Goal: Check status: Check status

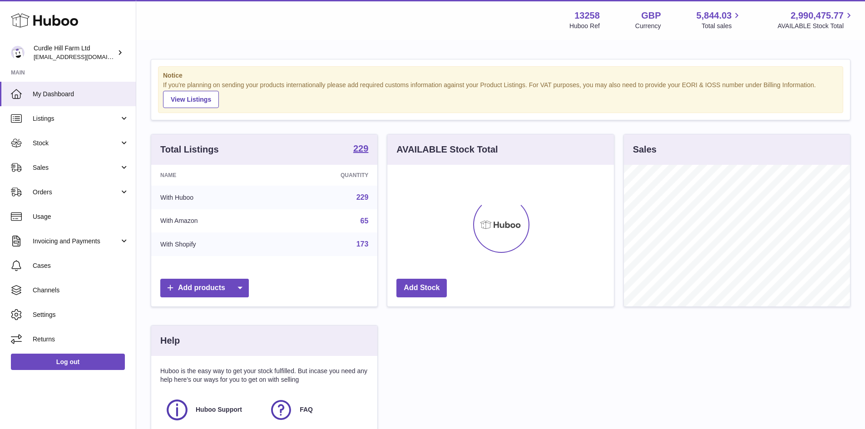
scroll to position [142, 227]
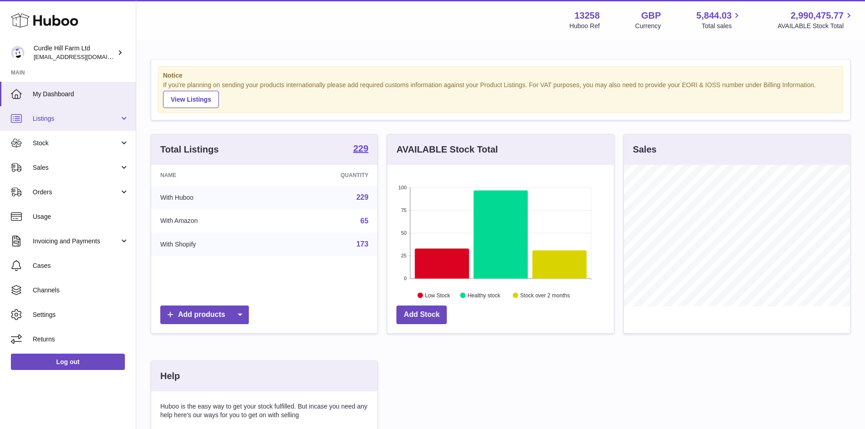
click at [80, 124] on link "Listings" at bounding box center [68, 118] width 136 height 25
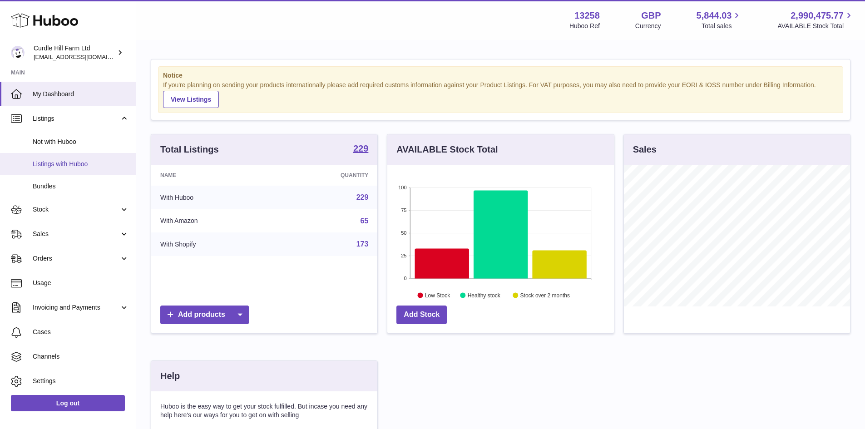
click at [86, 162] on span "Listings with Huboo" at bounding box center [81, 164] width 96 height 9
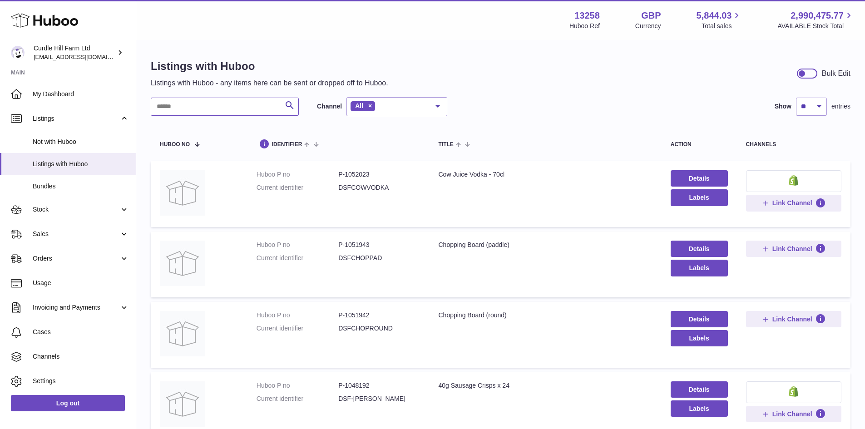
click at [236, 110] on input "text" at bounding box center [225, 107] width 148 height 18
paste input "******"
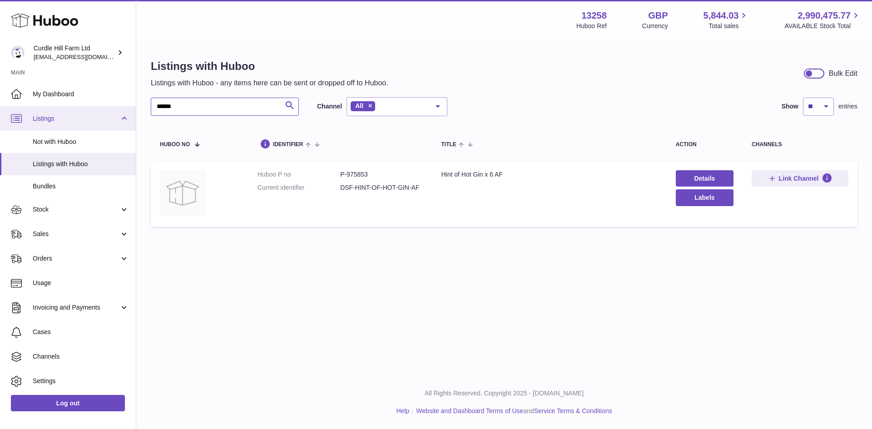
drag, startPoint x: 190, startPoint y: 109, endPoint x: 65, endPoint y: 110, distance: 124.4
click at [65, 110] on div "Huboo Curdle Hill Farm Ltd internalAdmin-13258@internal.huboo.com Main My Dashb…" at bounding box center [436, 214] width 872 height 429
paste input "text"
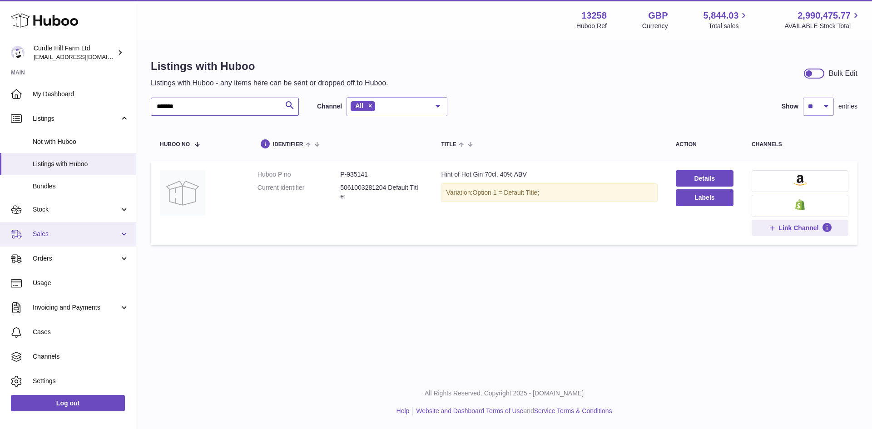
type input "******"
click at [67, 235] on span "Sales" at bounding box center [76, 234] width 87 height 9
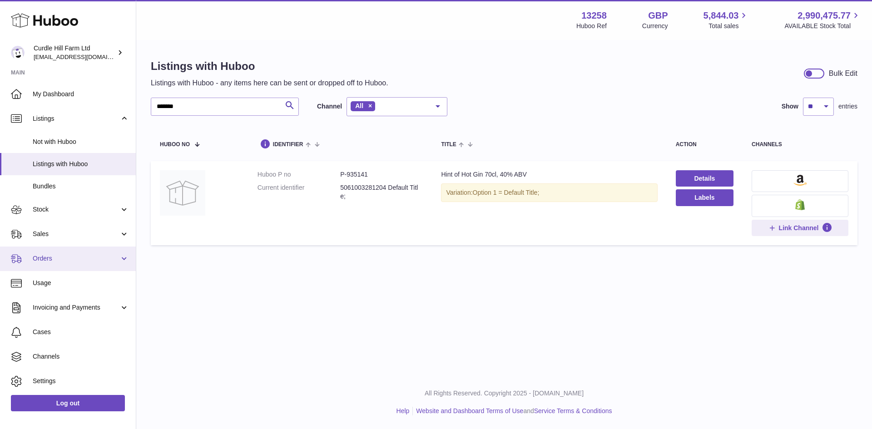
click at [72, 258] on span "Orders" at bounding box center [76, 258] width 87 height 9
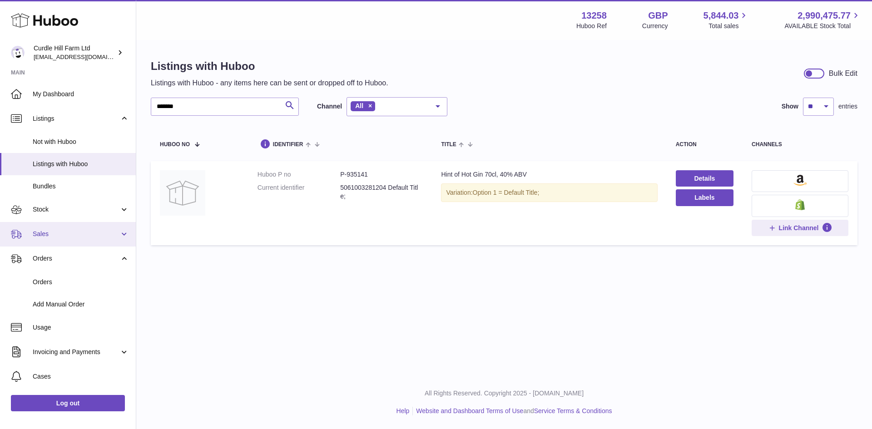
click at [66, 228] on link "Sales" at bounding box center [68, 234] width 136 height 25
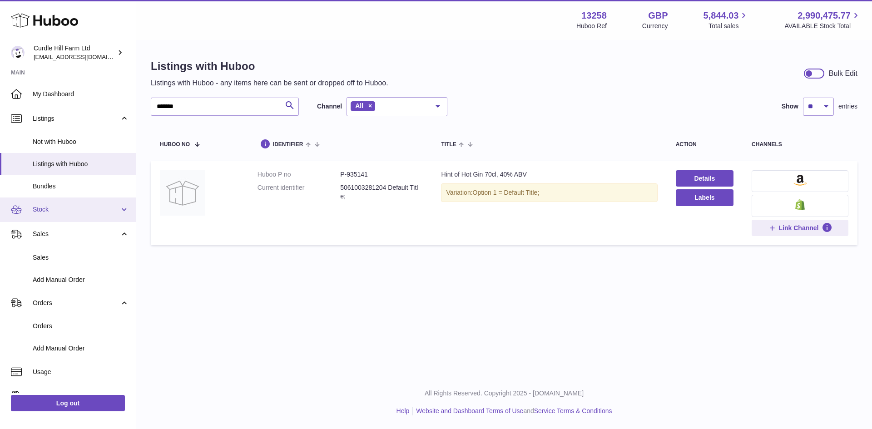
click at [61, 204] on link "Stock" at bounding box center [68, 210] width 136 height 25
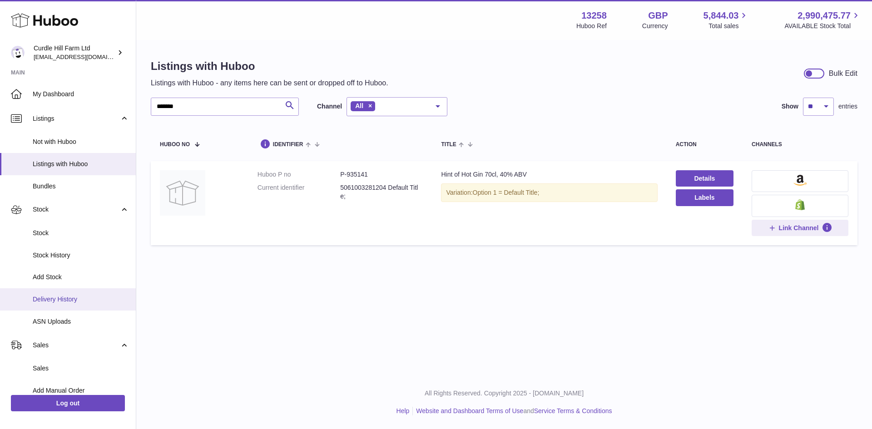
click at [67, 297] on span "Delivery History" at bounding box center [81, 299] width 96 height 9
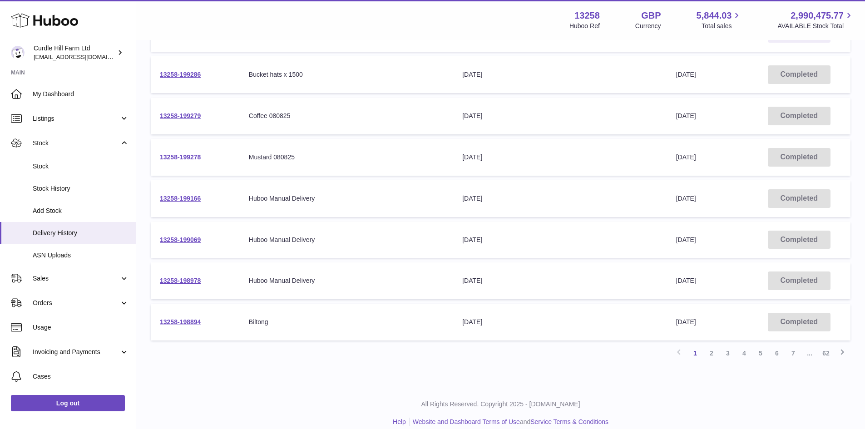
scroll to position [258, 0]
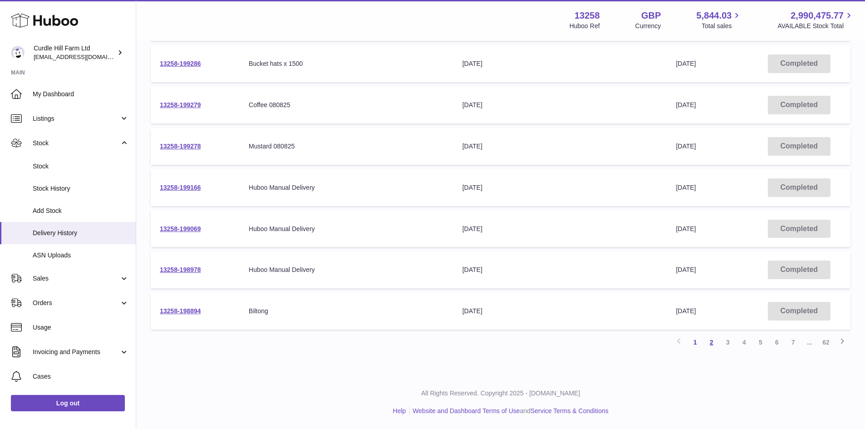
click at [714, 348] on link "2" at bounding box center [711, 342] width 16 height 16
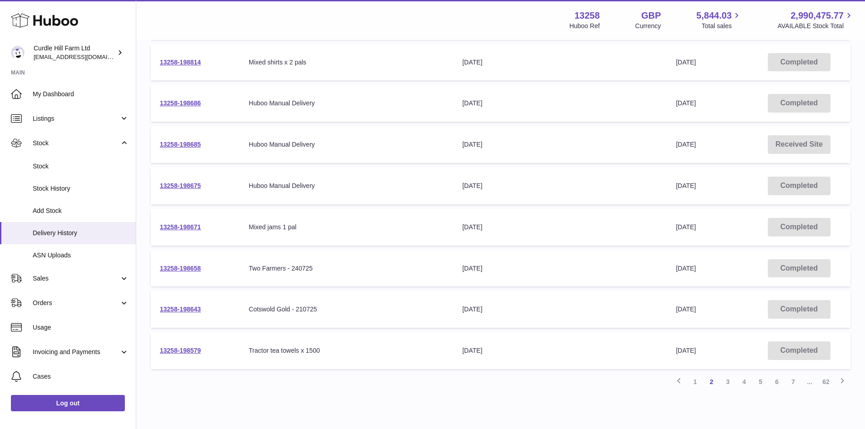
scroll to position [223, 0]
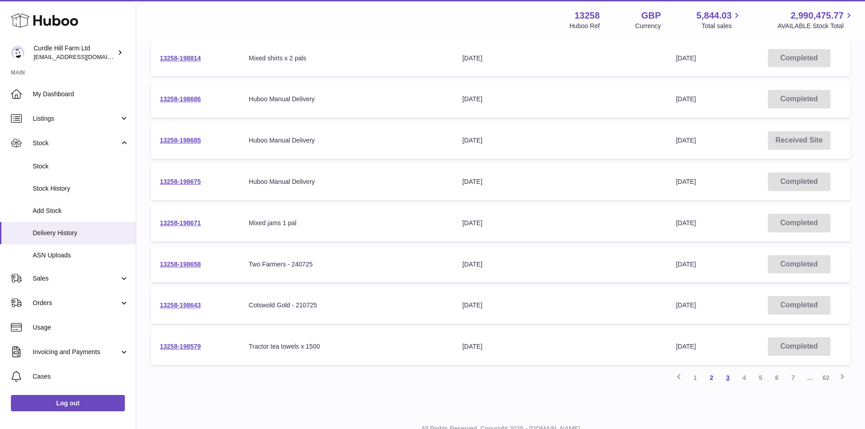
click at [726, 373] on link "3" at bounding box center [728, 378] width 16 height 16
click at [743, 385] on link "4" at bounding box center [744, 378] width 16 height 16
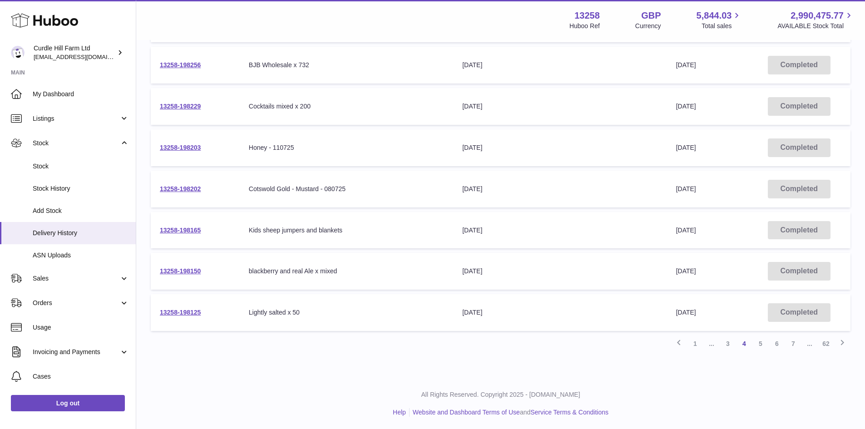
scroll to position [258, 0]
click at [761, 346] on link "5" at bounding box center [760, 342] width 16 height 16
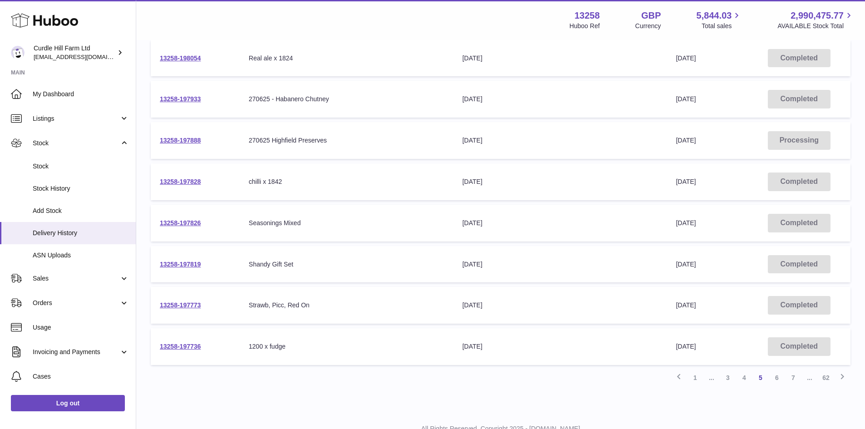
scroll to position [258, 0]
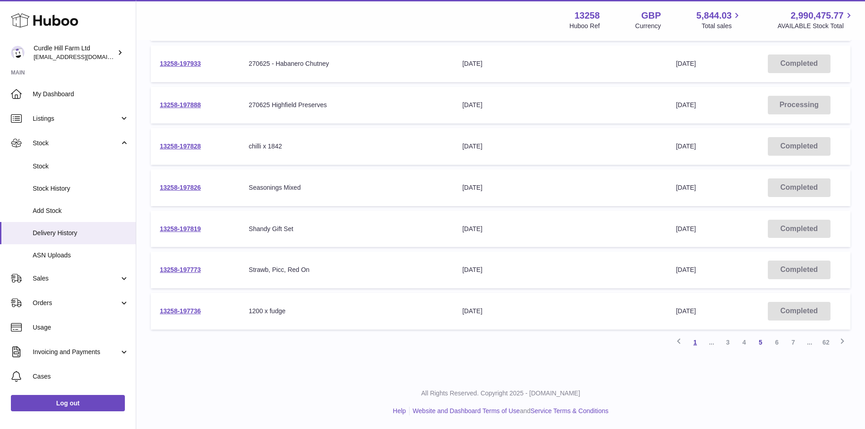
click at [696, 347] on link "1" at bounding box center [695, 342] width 16 height 16
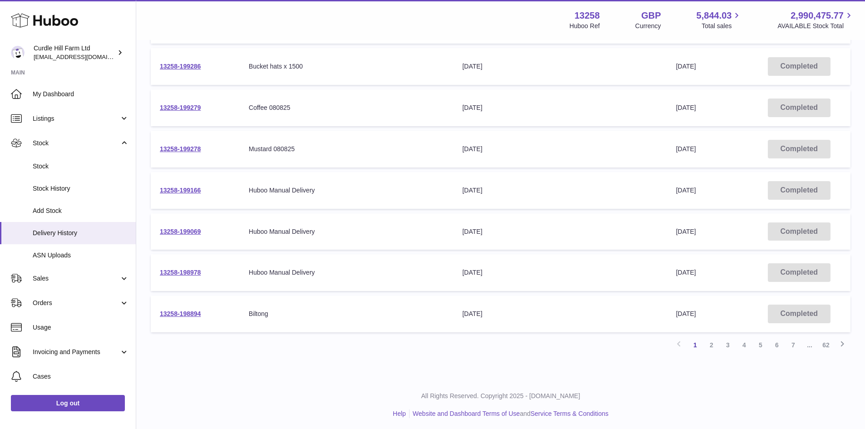
scroll to position [258, 0]
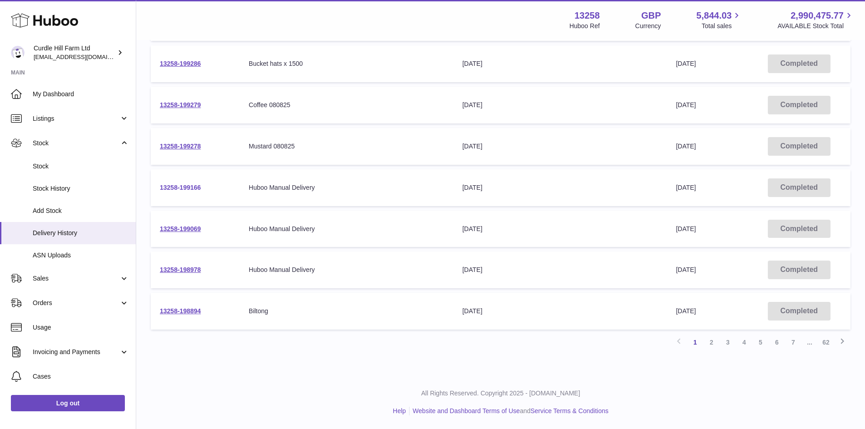
click at [197, 187] on link "13258-199166" at bounding box center [180, 187] width 41 height 7
click at [161, 227] on link "13258-199069" at bounding box center [180, 228] width 41 height 7
click at [195, 272] on link "13258-198978" at bounding box center [180, 269] width 41 height 7
click at [710, 344] on link "2" at bounding box center [711, 342] width 16 height 16
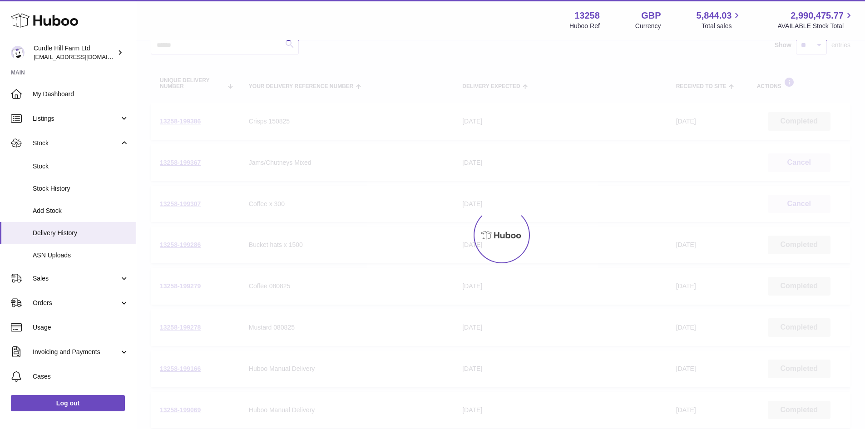
scroll to position [41, 0]
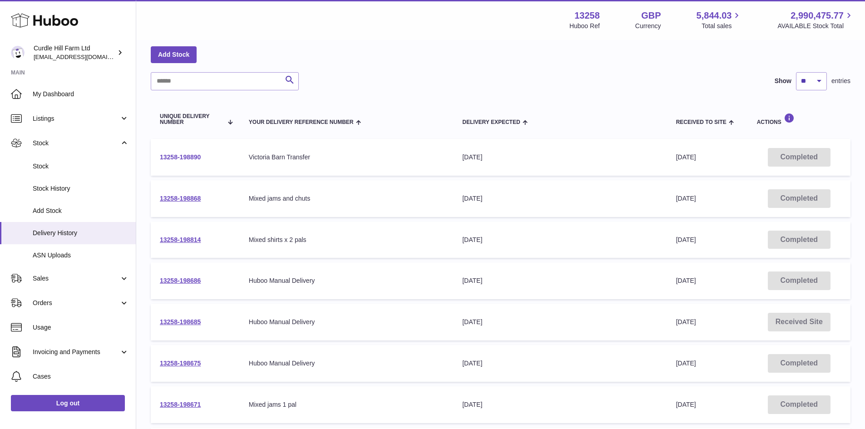
click at [195, 159] on link "13258-198890" at bounding box center [180, 156] width 41 height 7
click at [186, 279] on link "13258-198686" at bounding box center [180, 280] width 41 height 7
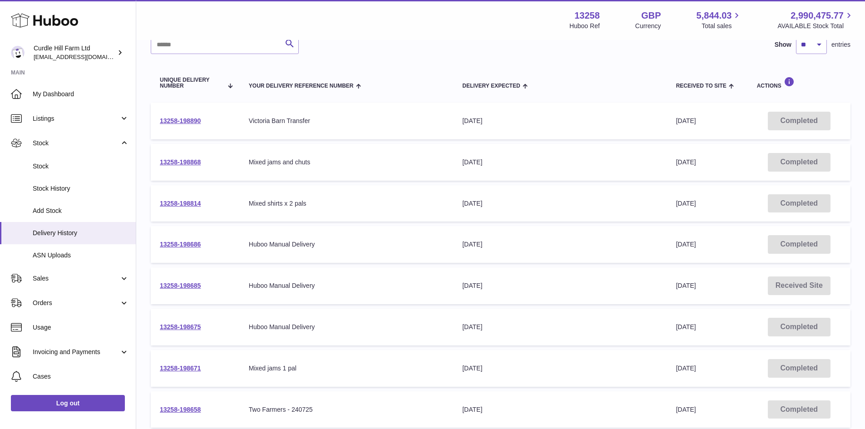
scroll to position [132, 0]
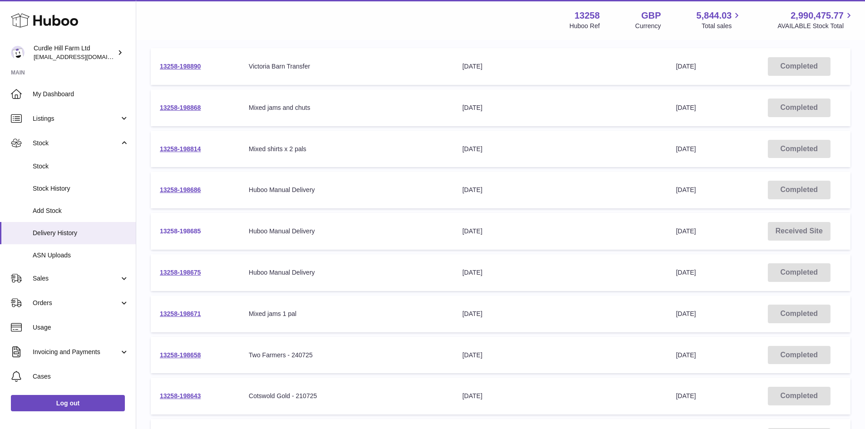
click at [201, 230] on link "13258-198685" at bounding box center [180, 231] width 41 height 7
click at [181, 271] on link "13258-198675" at bounding box center [180, 272] width 41 height 7
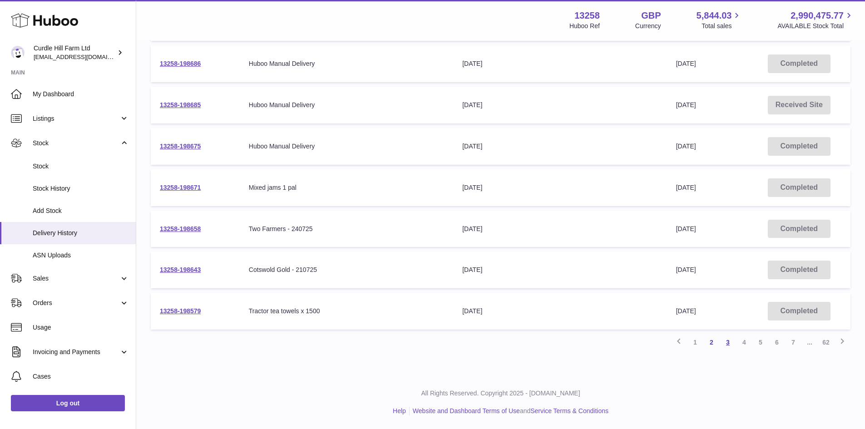
click at [728, 340] on link "3" at bounding box center [728, 342] width 16 height 16
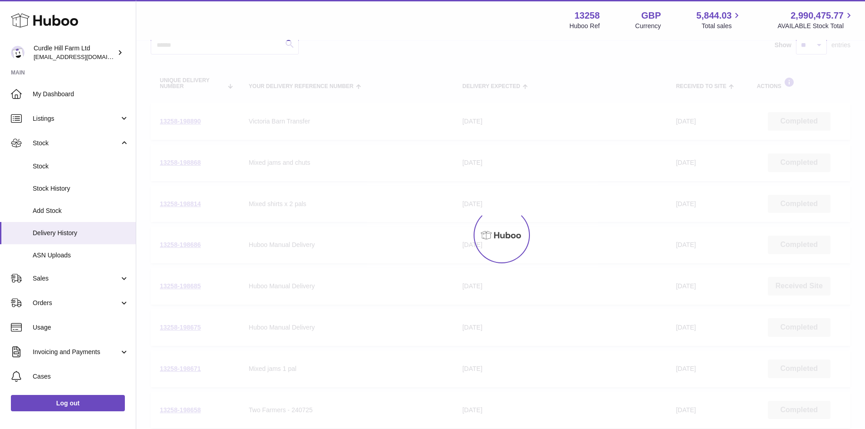
scroll to position [41, 0]
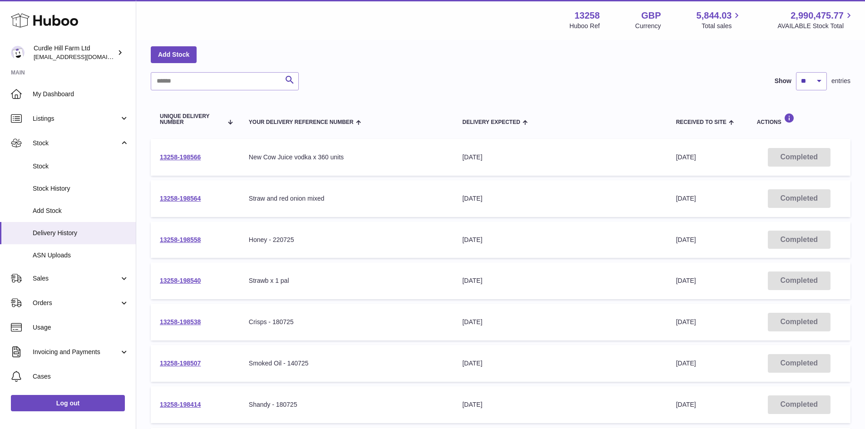
drag, startPoint x: 728, startPoint y: 340, endPoint x: 501, endPoint y: 78, distance: 346.7
click at [501, 78] on div "Search Show ** ** ** *** entries" at bounding box center [501, 81] width 700 height 18
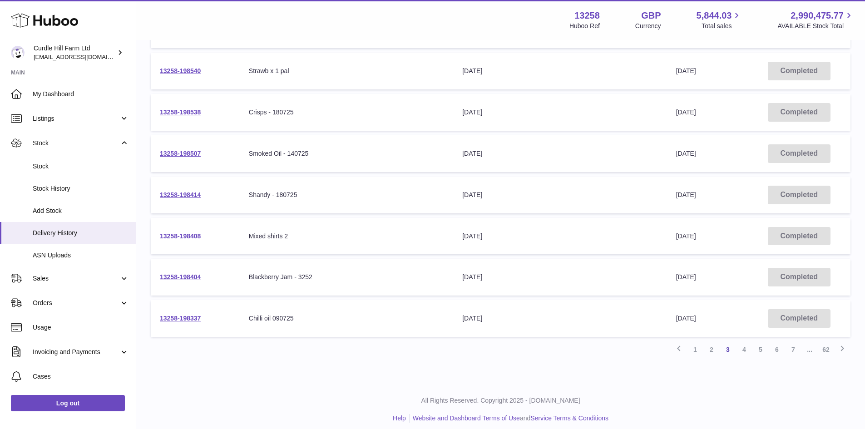
scroll to position [258, 0]
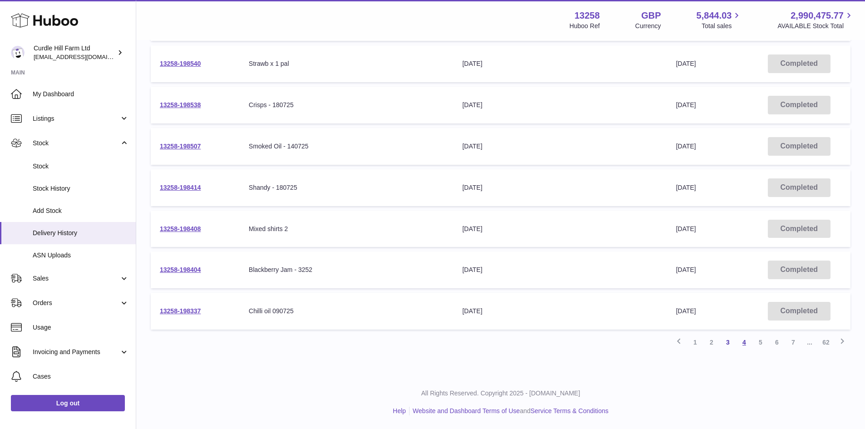
click at [747, 342] on link "4" at bounding box center [744, 342] width 16 height 16
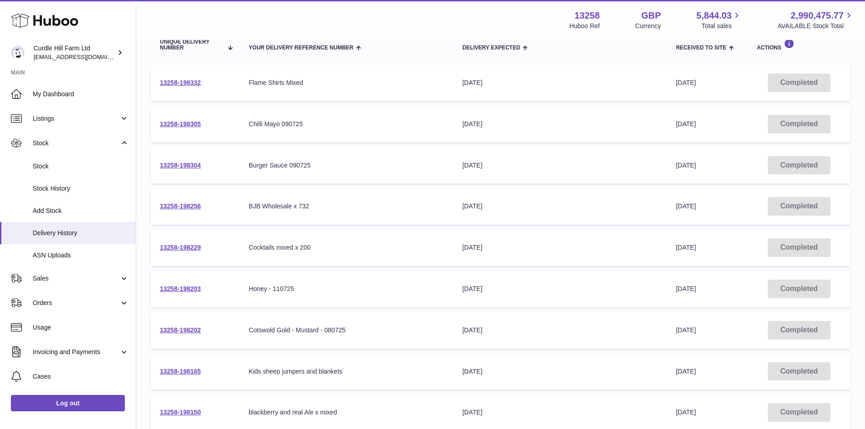
scroll to position [132, 0]
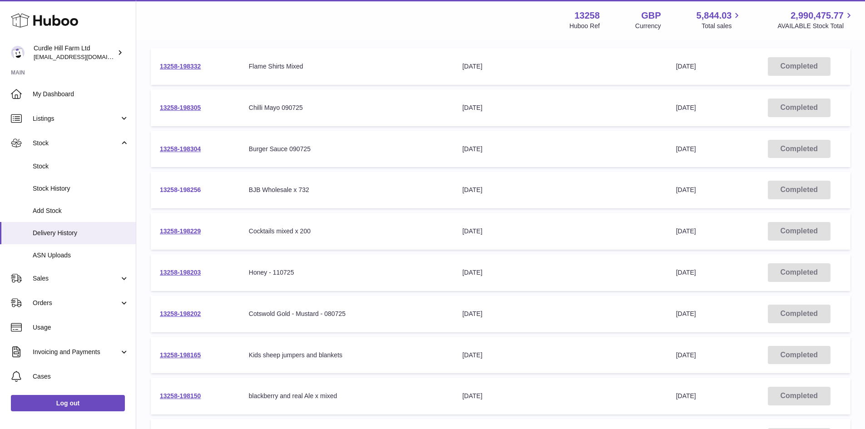
click at [189, 193] on link "13258-198256" at bounding box center [180, 189] width 41 height 7
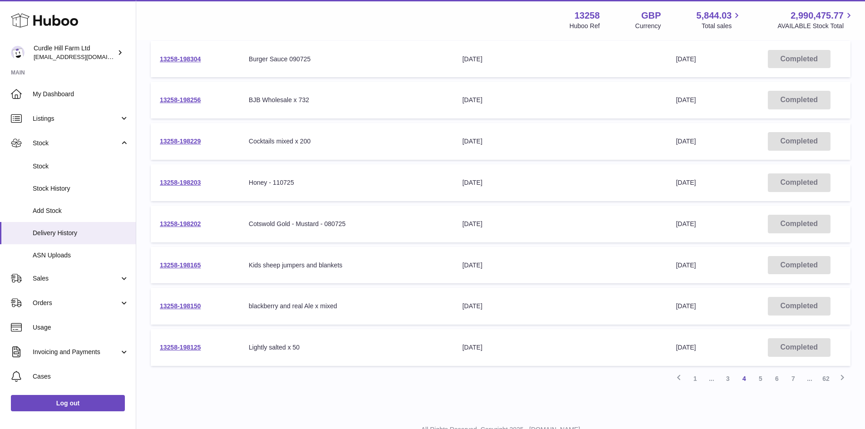
scroll to position [223, 0]
click at [760, 381] on link "5" at bounding box center [760, 378] width 16 height 16
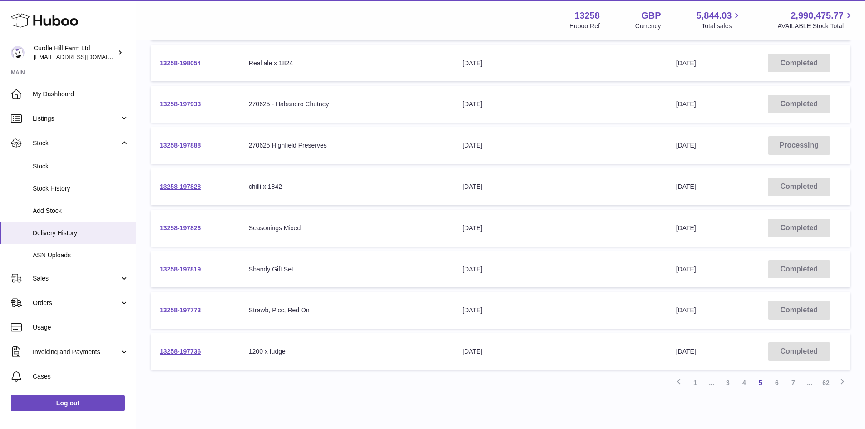
scroll to position [258, 0]
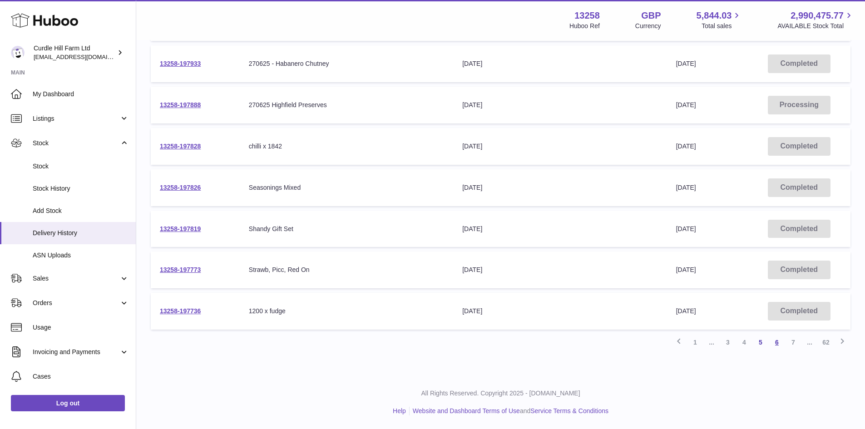
click at [777, 343] on link "6" at bounding box center [777, 342] width 16 height 16
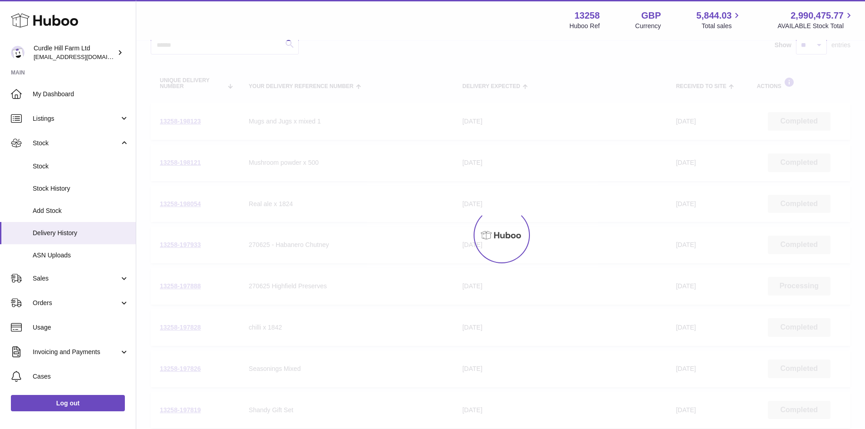
scroll to position [41, 0]
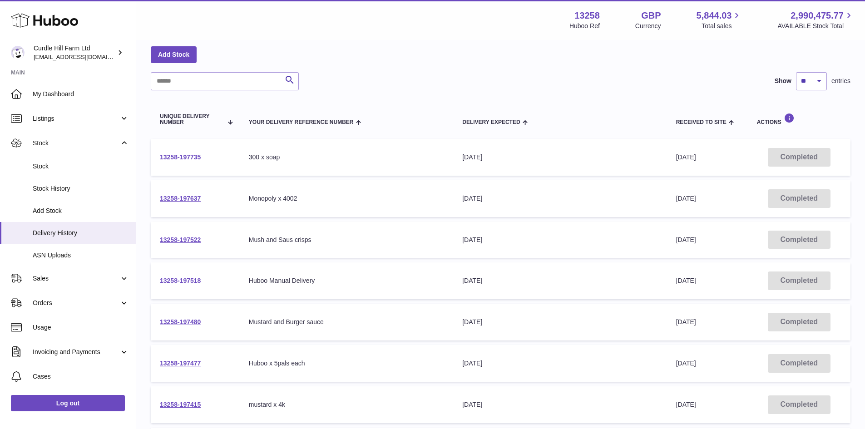
click at [184, 280] on link "13258-197518" at bounding box center [180, 280] width 41 height 7
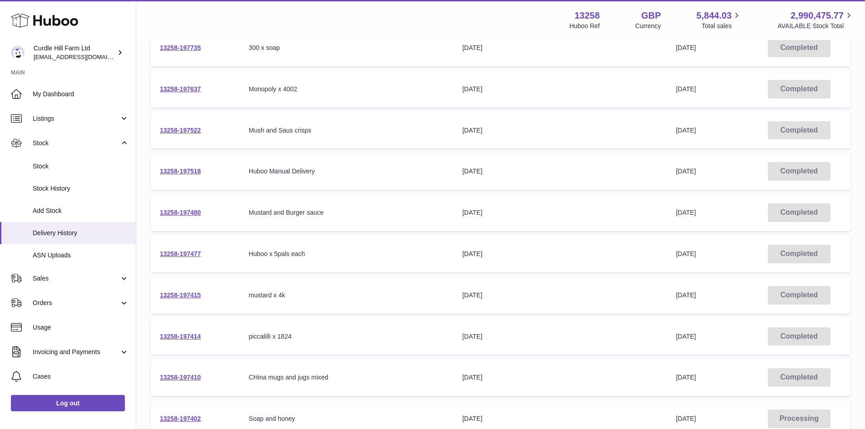
scroll to position [258, 0]
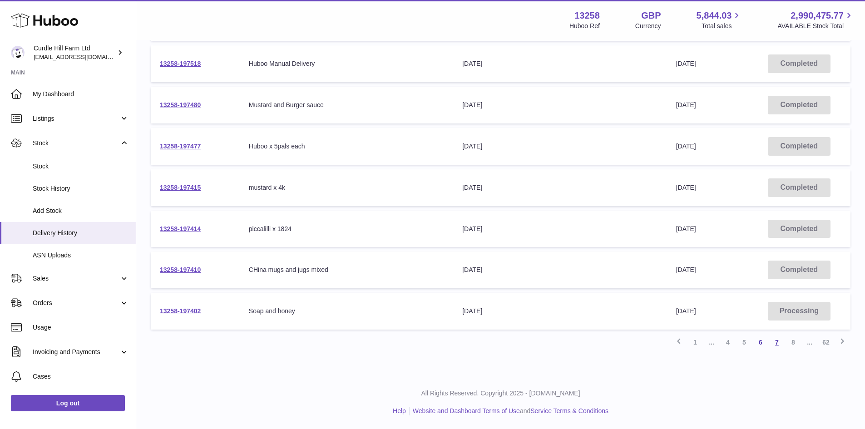
click at [775, 345] on link "7" at bounding box center [777, 342] width 16 height 16
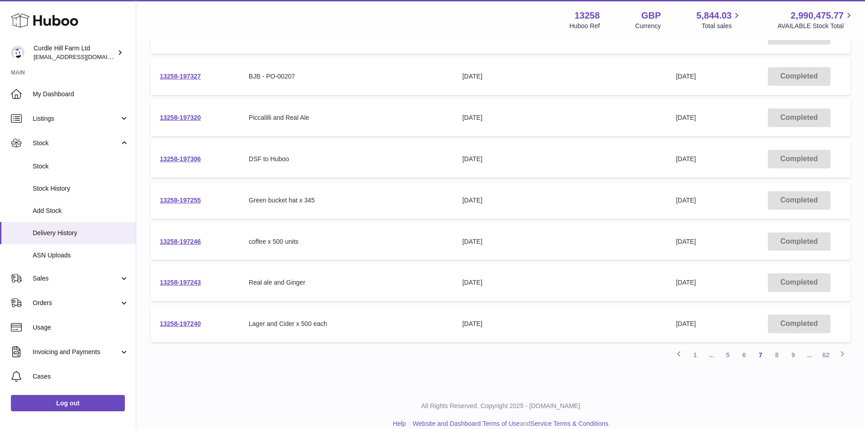
scroll to position [258, 0]
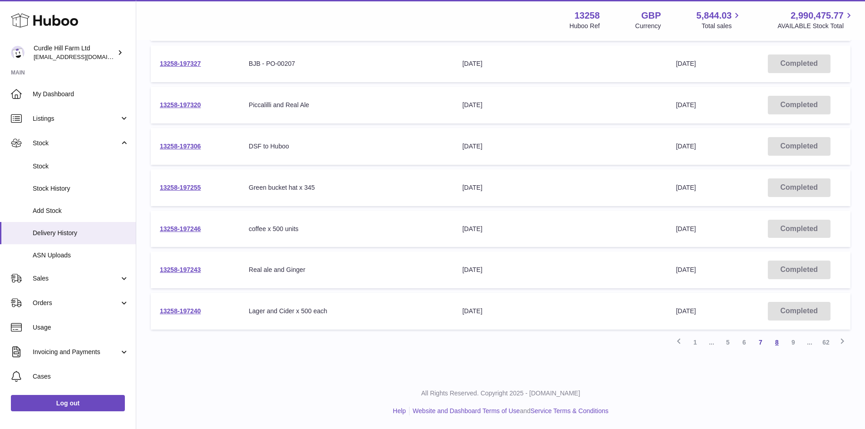
click at [782, 341] on link "8" at bounding box center [777, 342] width 16 height 16
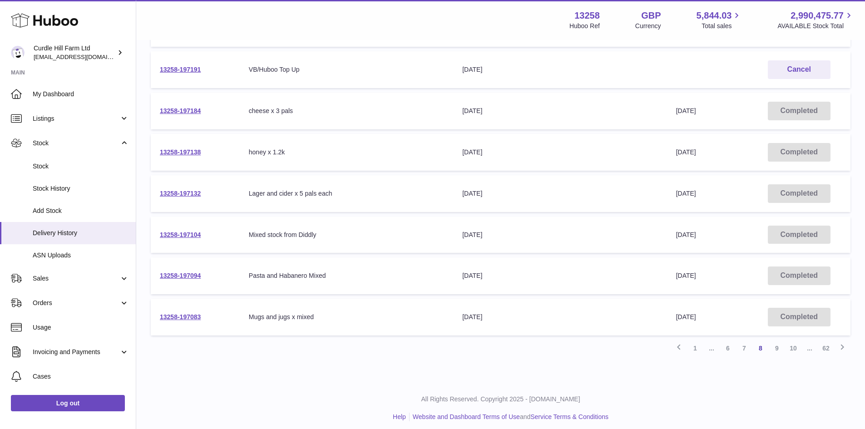
scroll to position [258, 0]
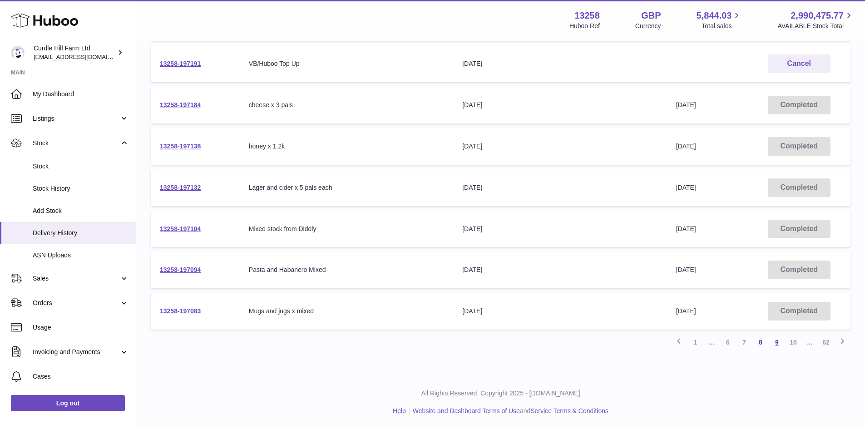
click at [774, 343] on link "9" at bounding box center [777, 342] width 16 height 16
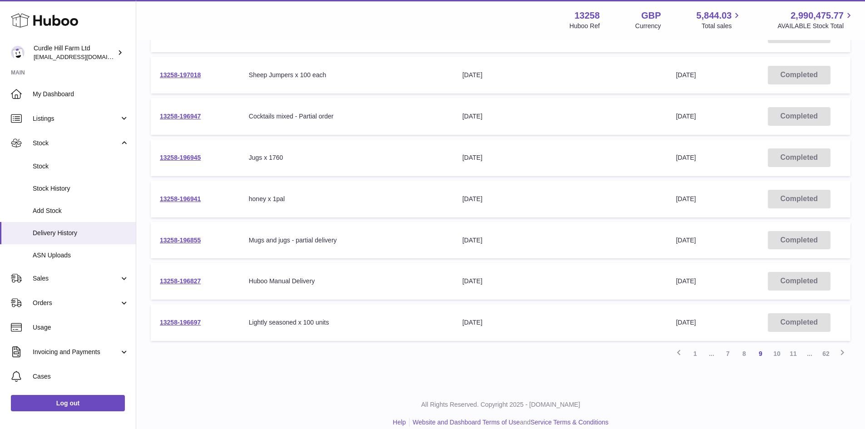
scroll to position [258, 0]
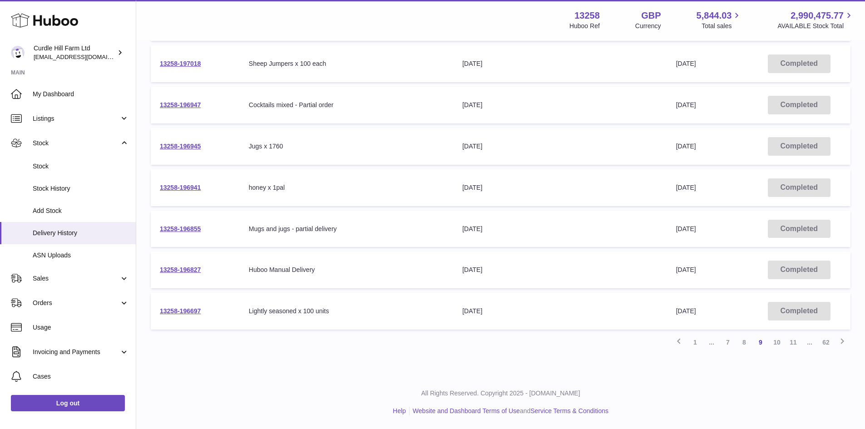
click at [293, 369] on div "Delivery list Add Stock Search Show ** ** ** *** entries Unique Delivery Number…" at bounding box center [500, 79] width 729 height 593
click at [197, 272] on link "13258-196827" at bounding box center [180, 269] width 41 height 7
click at [190, 268] on link "13258-196827" at bounding box center [180, 269] width 41 height 7
click at [781, 341] on link "10" at bounding box center [777, 342] width 16 height 16
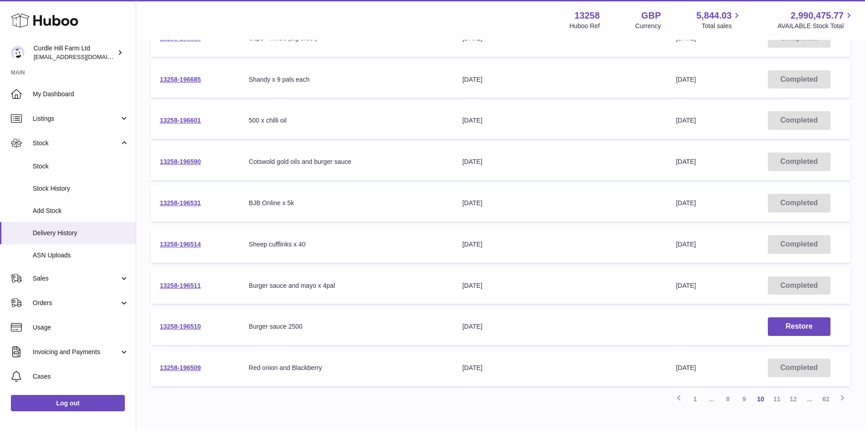
scroll to position [223, 0]
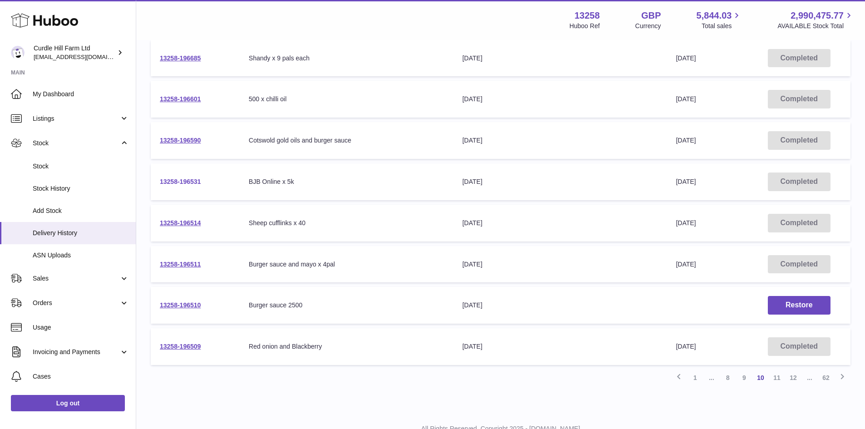
click at [189, 180] on link "13258-196531" at bounding box center [180, 181] width 41 height 7
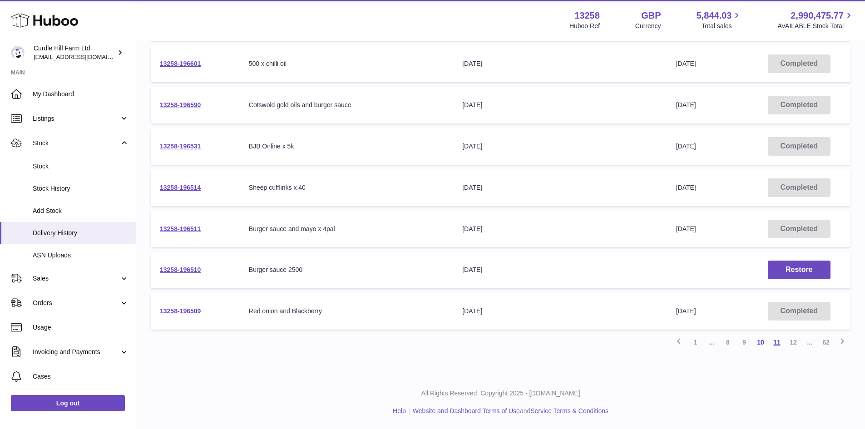
click at [779, 343] on link "11" at bounding box center [777, 342] width 16 height 16
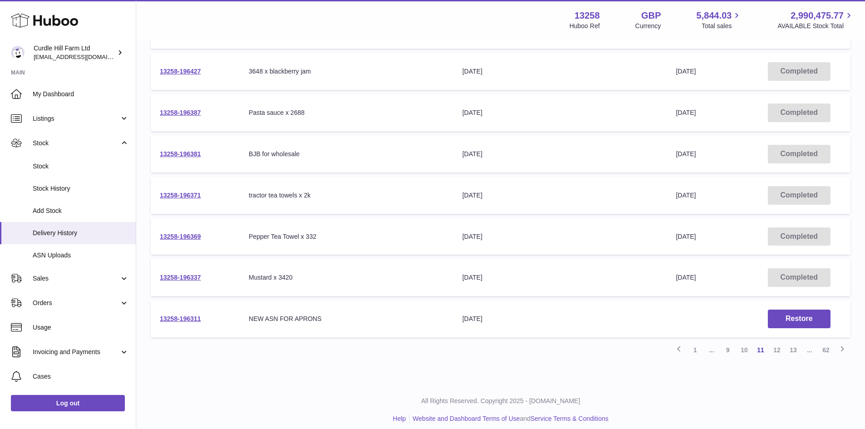
scroll to position [258, 0]
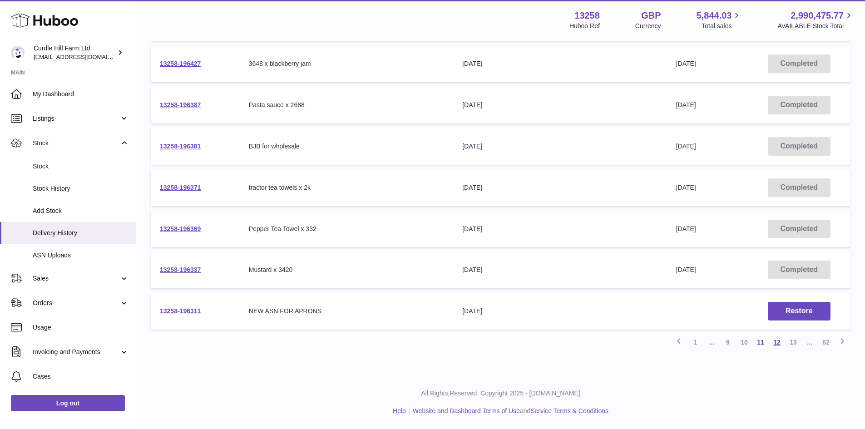
click at [778, 342] on link "12" at bounding box center [777, 342] width 16 height 16
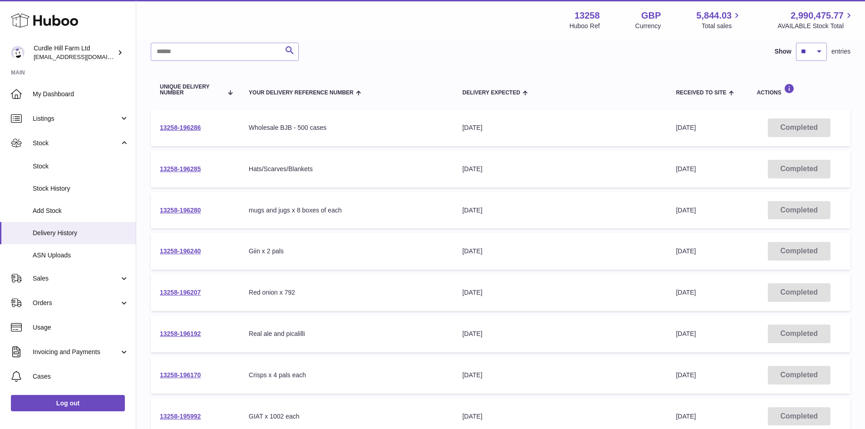
scroll to position [86, 0]
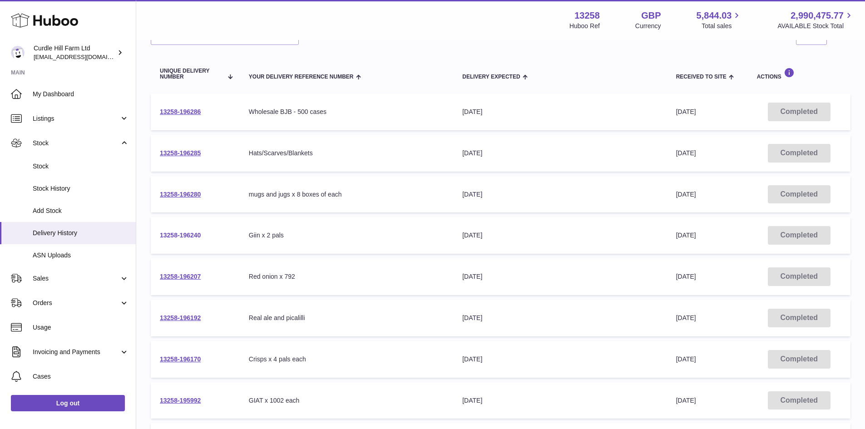
click at [198, 235] on link "13258-196240" at bounding box center [180, 235] width 41 height 7
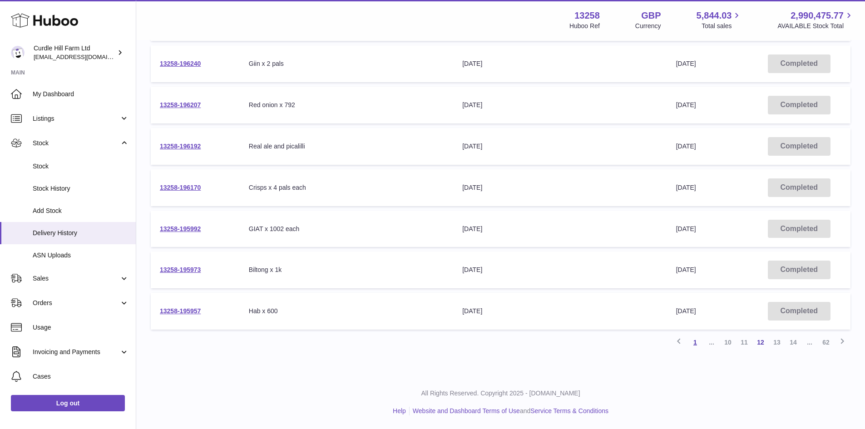
click at [694, 342] on link "1" at bounding box center [695, 342] width 16 height 16
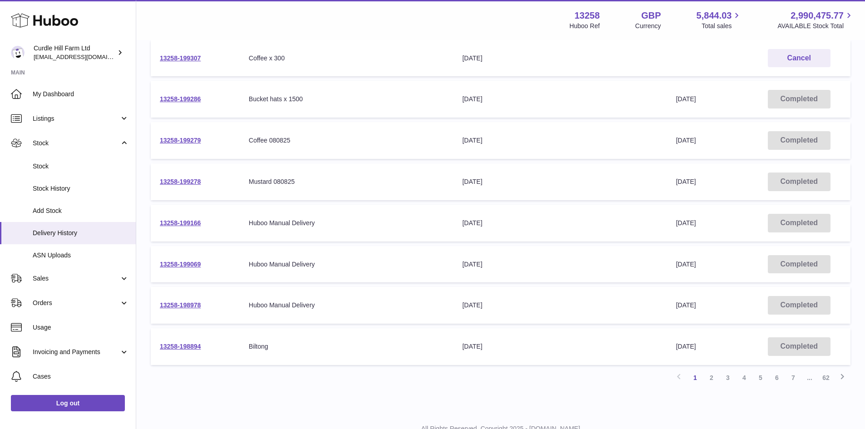
scroll to position [258, 0]
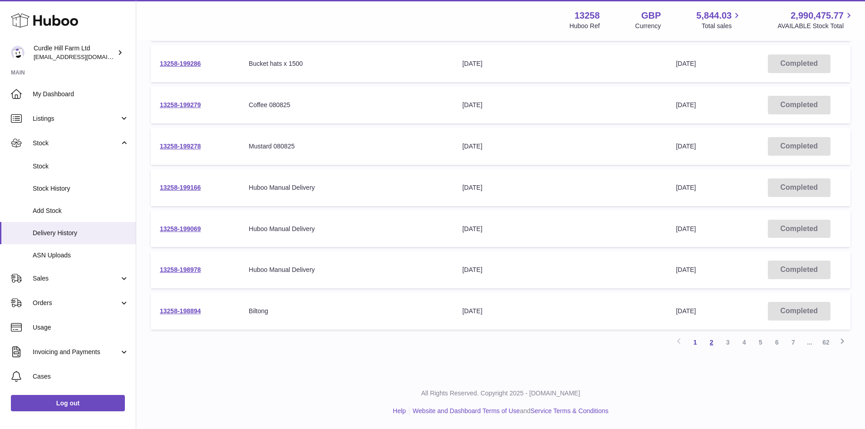
click at [712, 344] on link "2" at bounding box center [711, 342] width 16 height 16
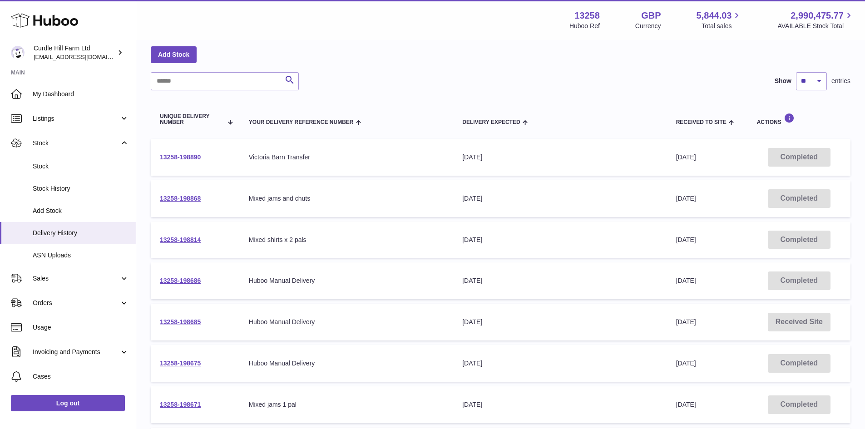
scroll to position [258, 0]
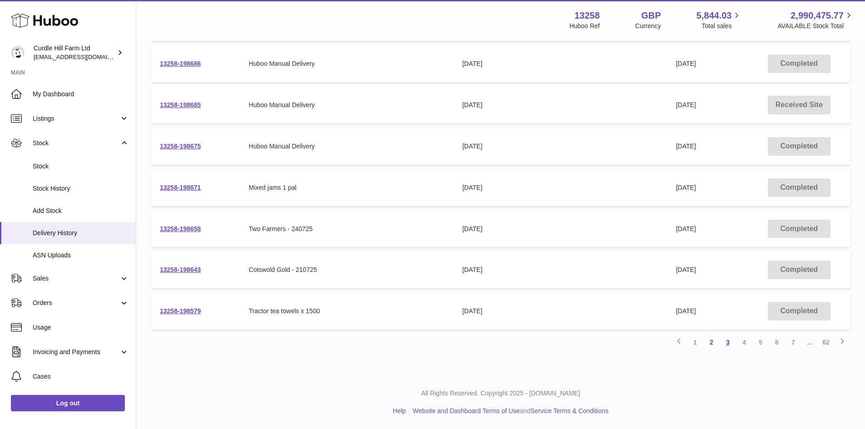
click at [732, 342] on link "3" at bounding box center [728, 342] width 16 height 16
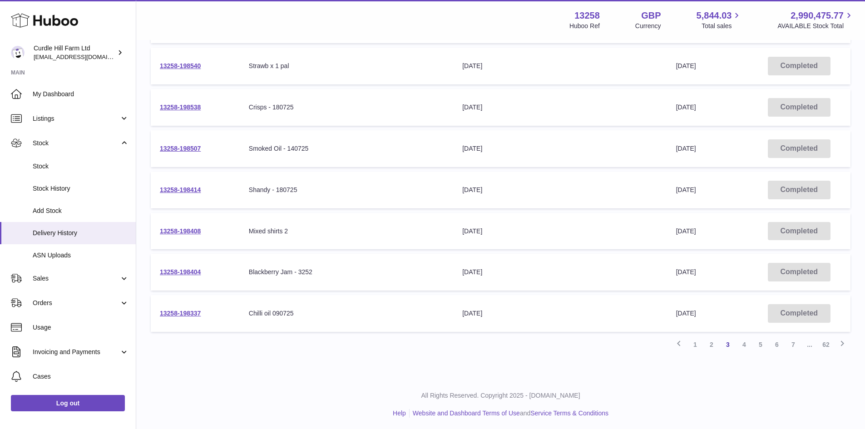
scroll to position [258, 0]
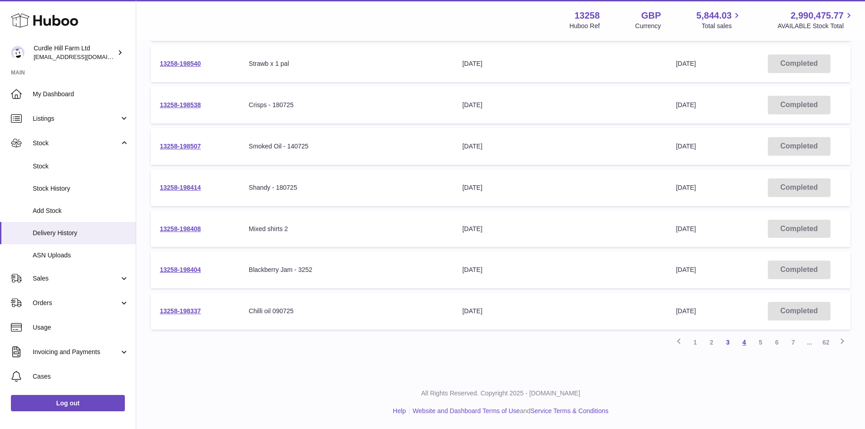
click at [744, 349] on link "4" at bounding box center [744, 342] width 16 height 16
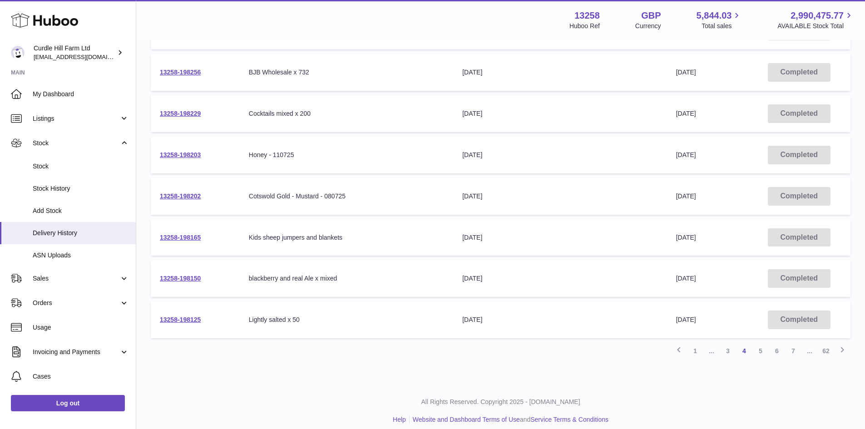
scroll to position [258, 0]
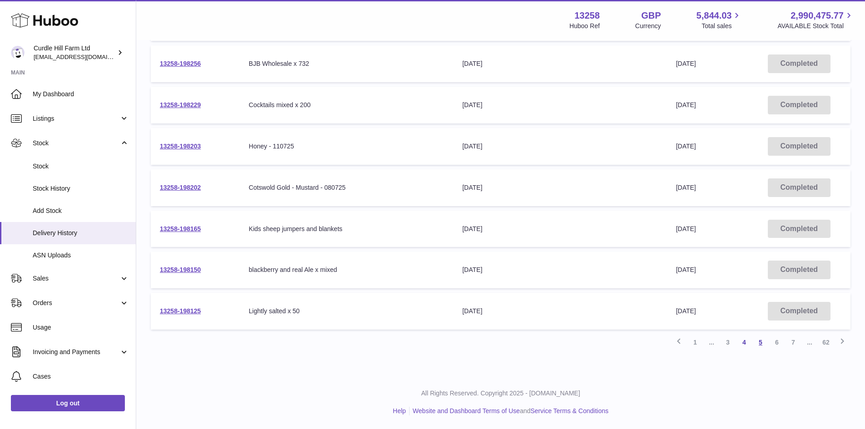
click at [754, 342] on link "5" at bounding box center [760, 342] width 16 height 16
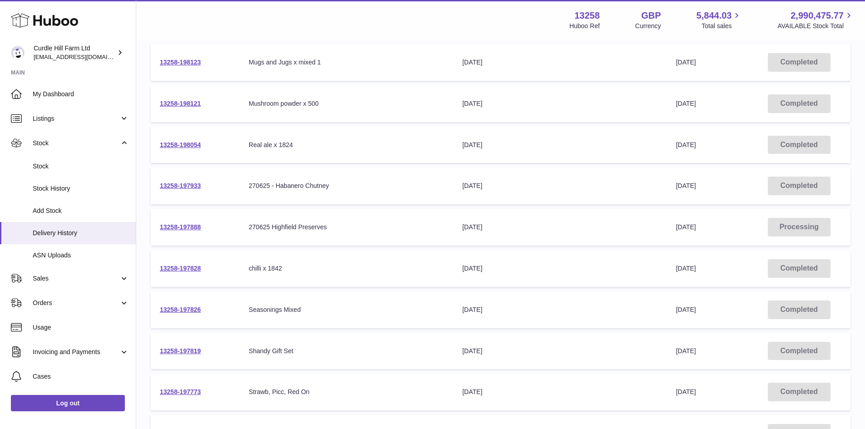
scroll to position [223, 0]
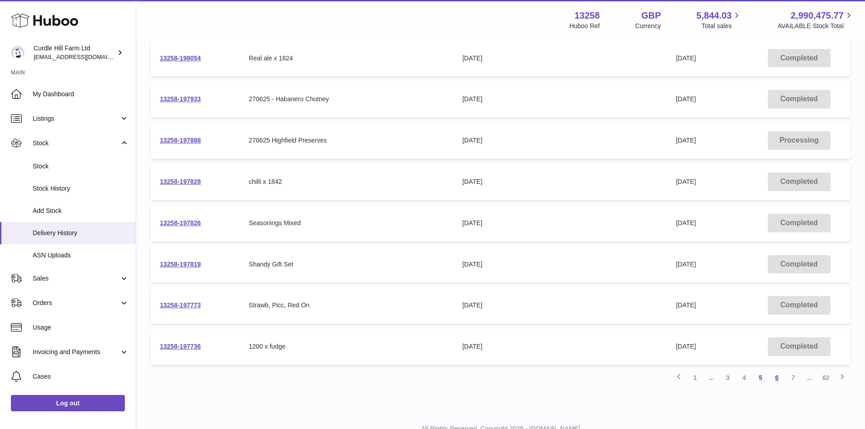
click at [775, 383] on link "6" at bounding box center [777, 378] width 16 height 16
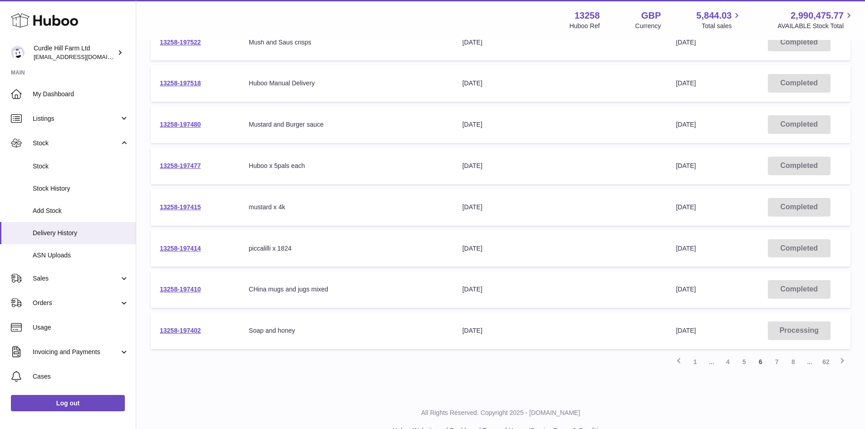
scroll to position [258, 0]
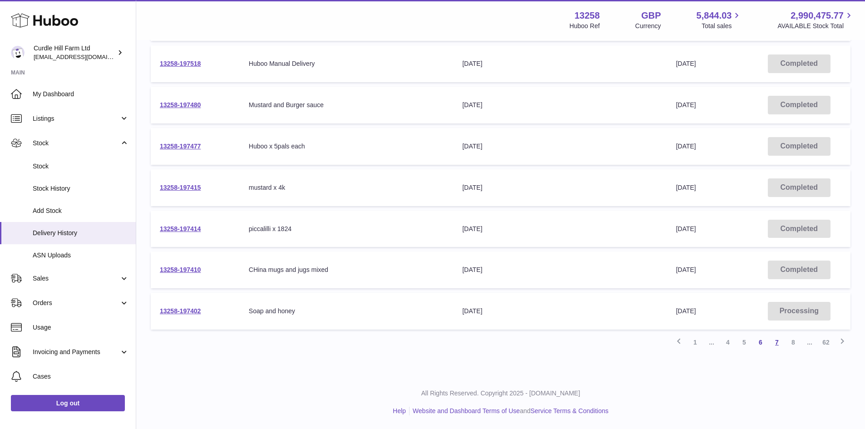
click at [777, 342] on link "7" at bounding box center [777, 342] width 16 height 16
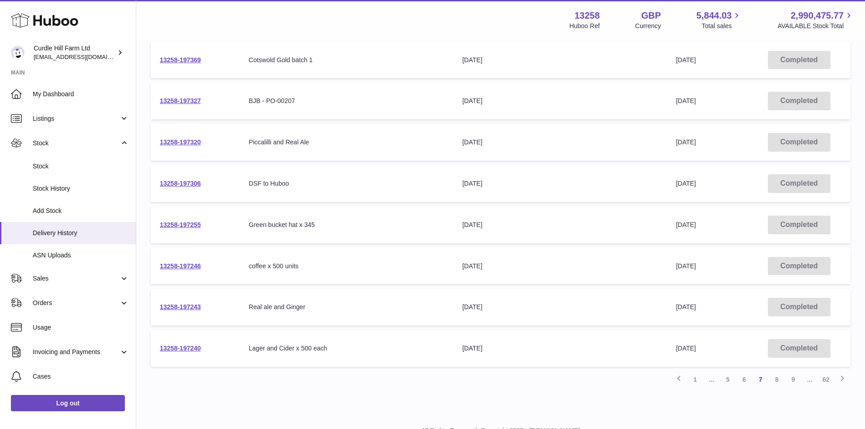
scroll to position [223, 0]
click at [779, 381] on link "8" at bounding box center [777, 378] width 16 height 16
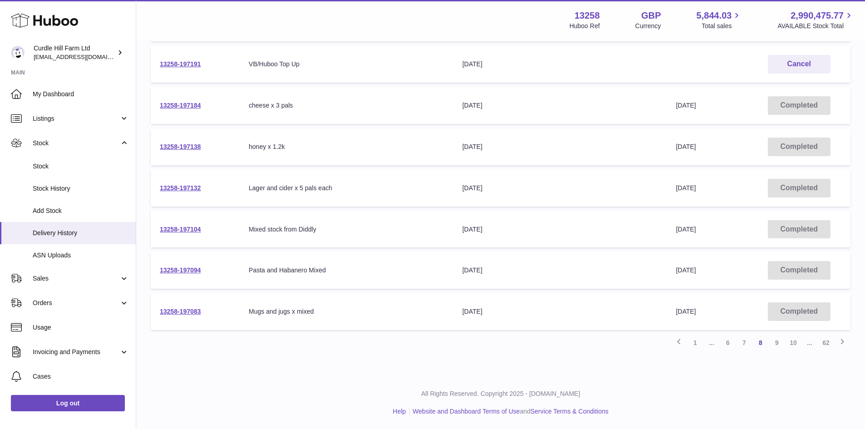
scroll to position [258, 0]
click at [778, 345] on link "9" at bounding box center [777, 342] width 16 height 16
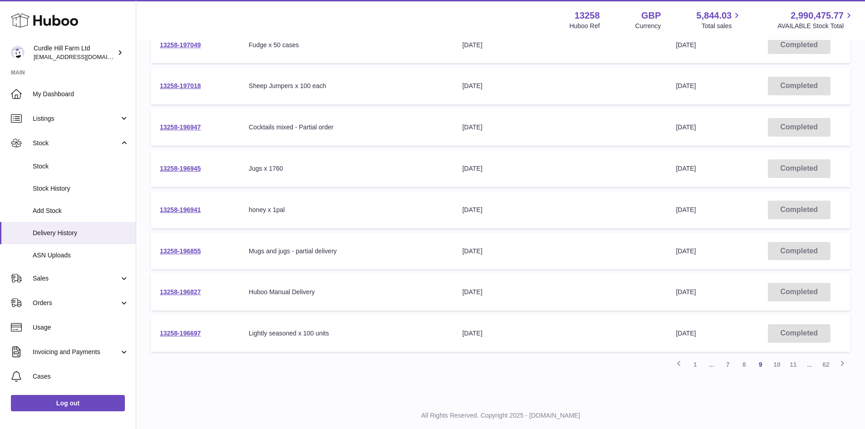
scroll to position [258, 0]
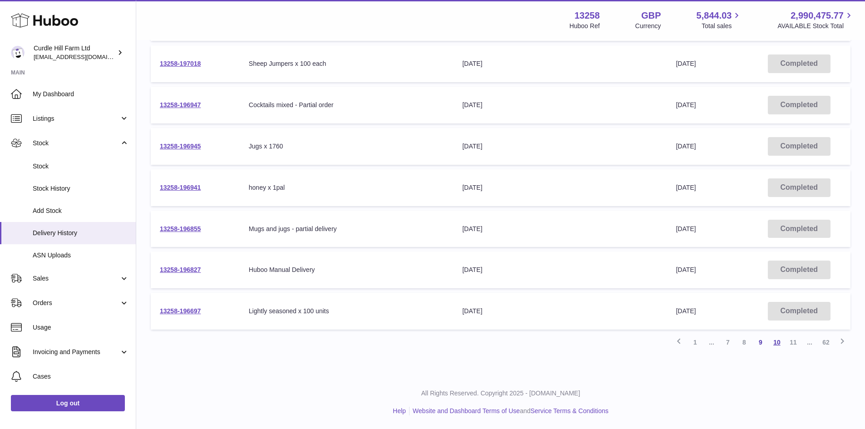
click at [777, 348] on link "10" at bounding box center [777, 342] width 16 height 16
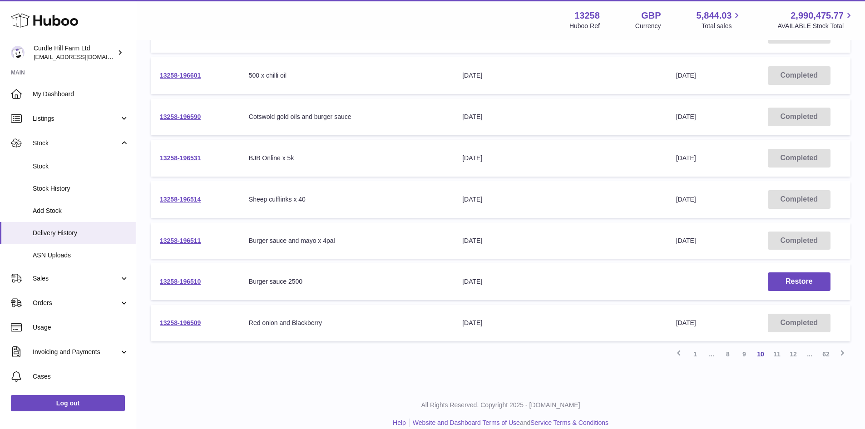
scroll to position [258, 0]
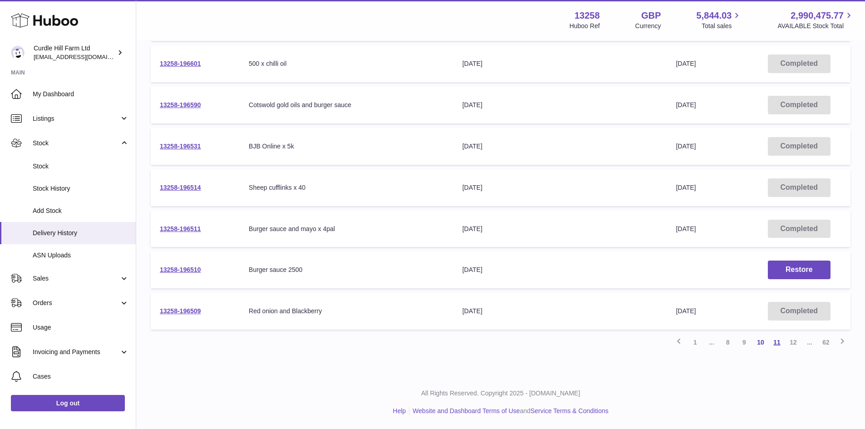
click at [777, 345] on link "11" at bounding box center [777, 342] width 16 height 16
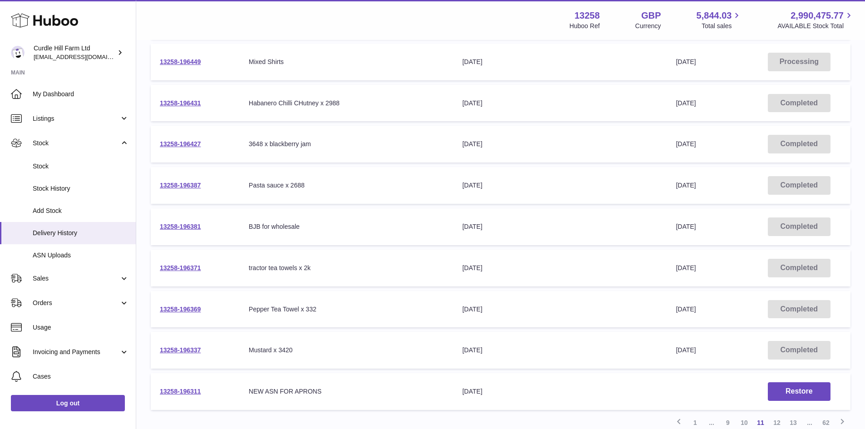
scroll to position [223, 0]
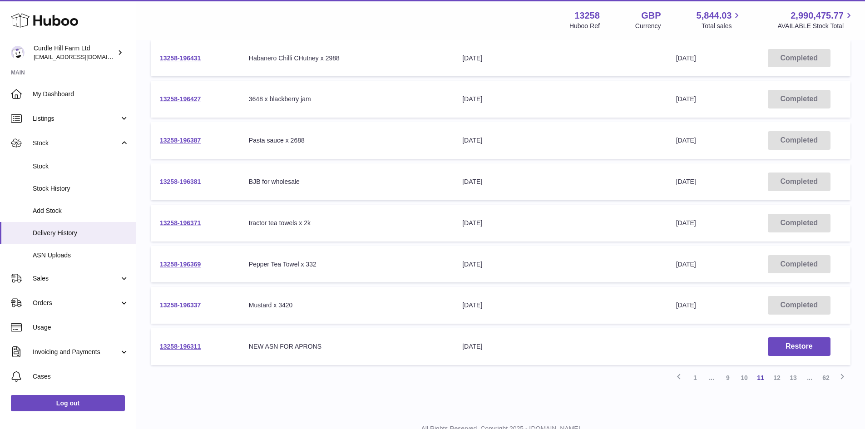
click at [192, 183] on link "13258-196381" at bounding box center [180, 181] width 41 height 7
click at [772, 379] on link "12" at bounding box center [777, 378] width 16 height 16
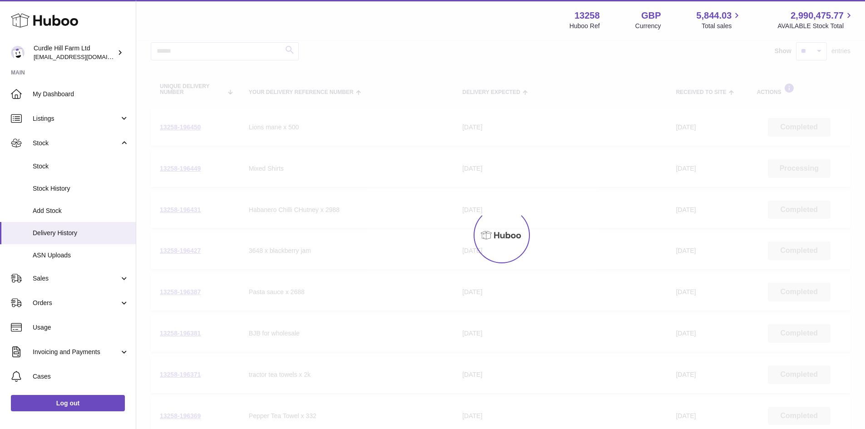
scroll to position [41, 0]
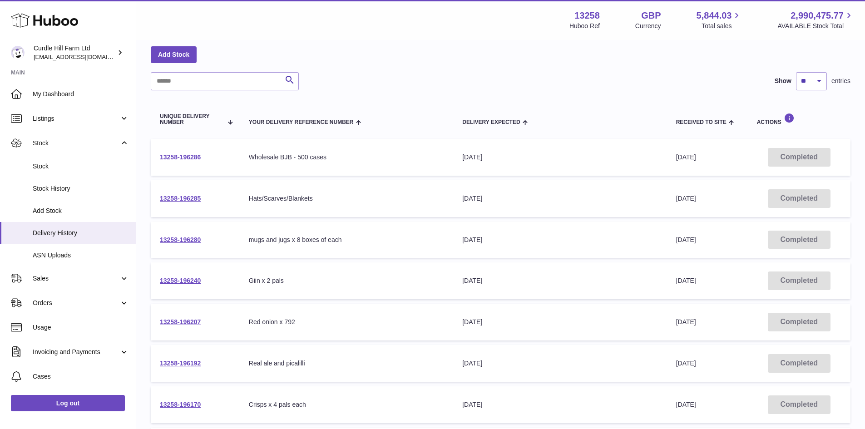
click at [193, 156] on link "13258-196286" at bounding box center [180, 156] width 41 height 7
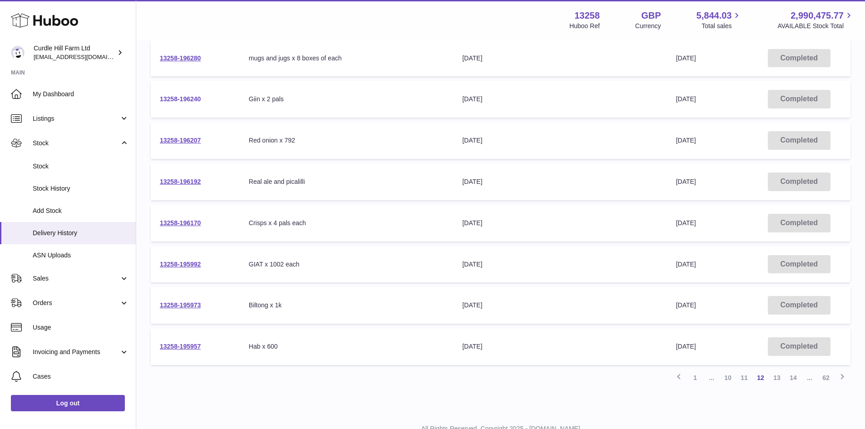
click at [196, 96] on link "13258-196240" at bounding box center [180, 98] width 41 height 7
click at [780, 377] on link "13" at bounding box center [777, 378] width 16 height 16
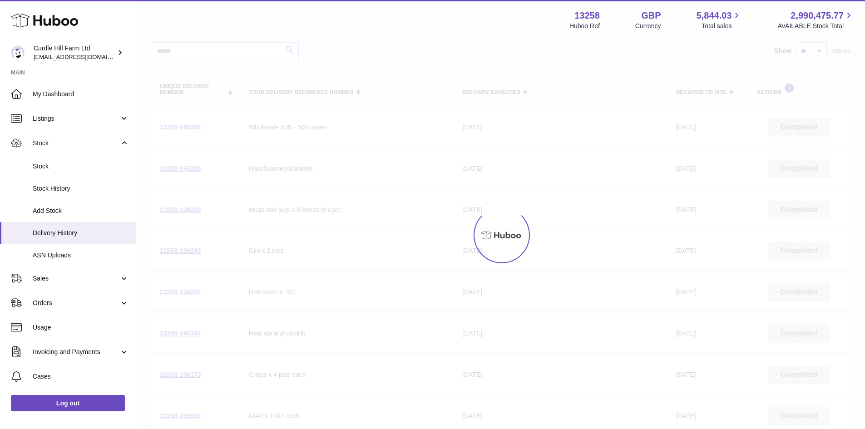
scroll to position [41, 0]
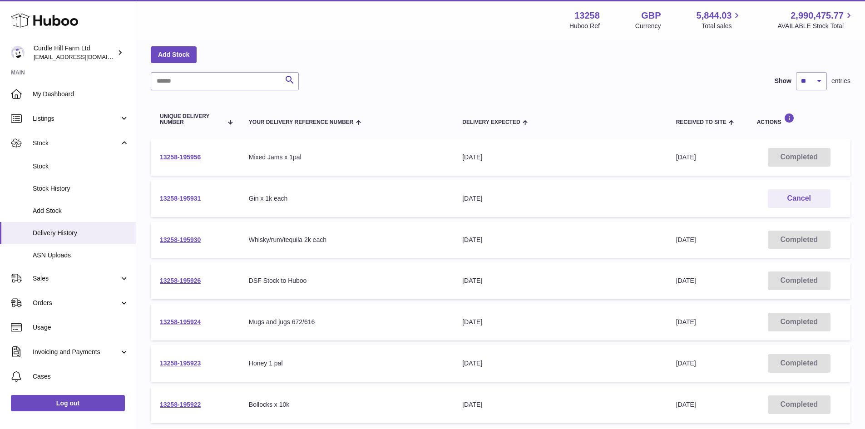
click at [187, 201] on link "13258-195931" at bounding box center [180, 198] width 41 height 7
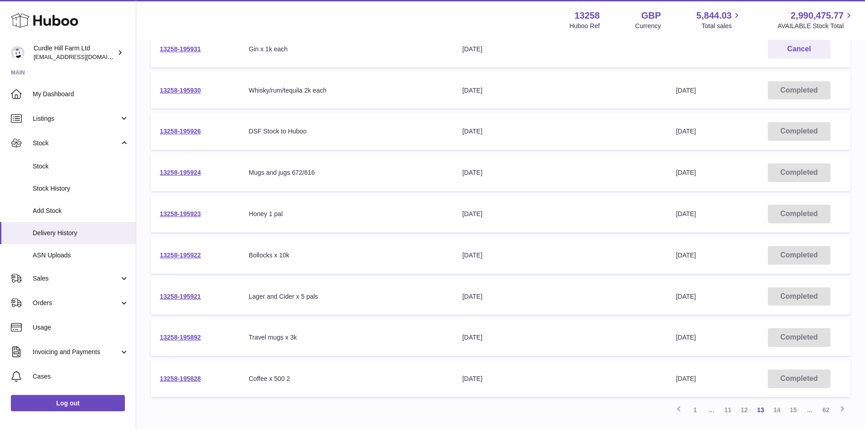
scroll to position [213, 0]
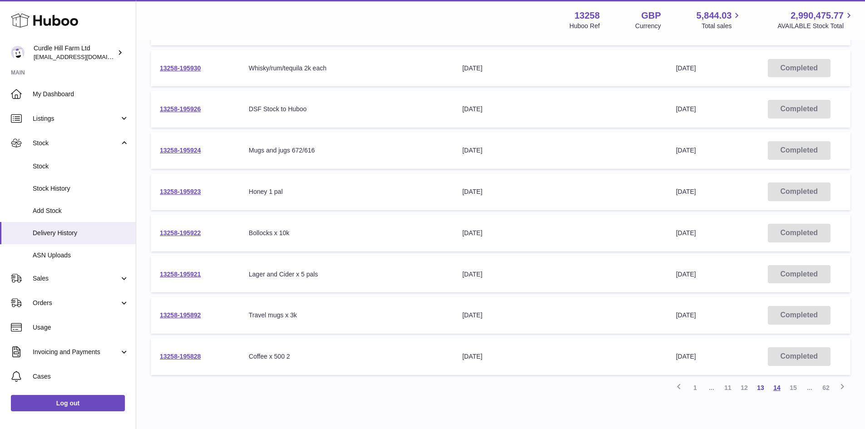
click at [780, 387] on link "14" at bounding box center [777, 388] width 16 height 16
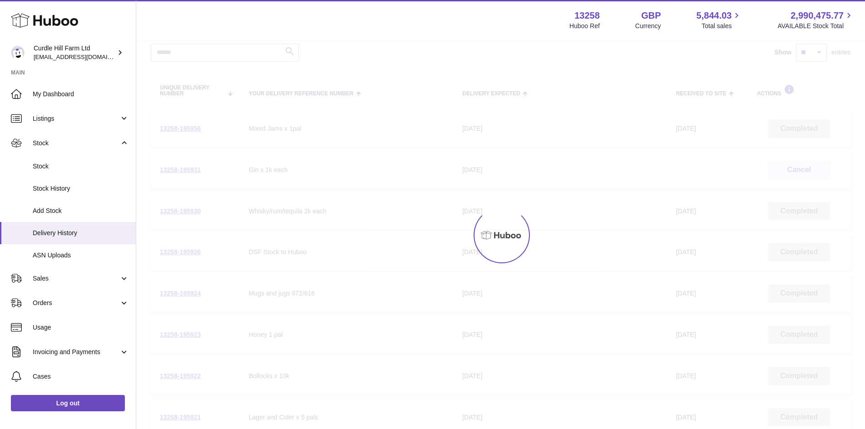
scroll to position [41, 0]
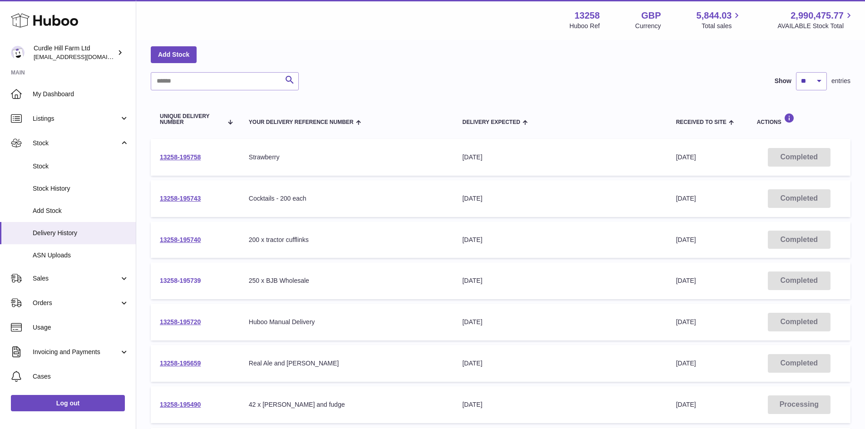
click at [182, 277] on link "13258-195739" at bounding box center [180, 280] width 41 height 7
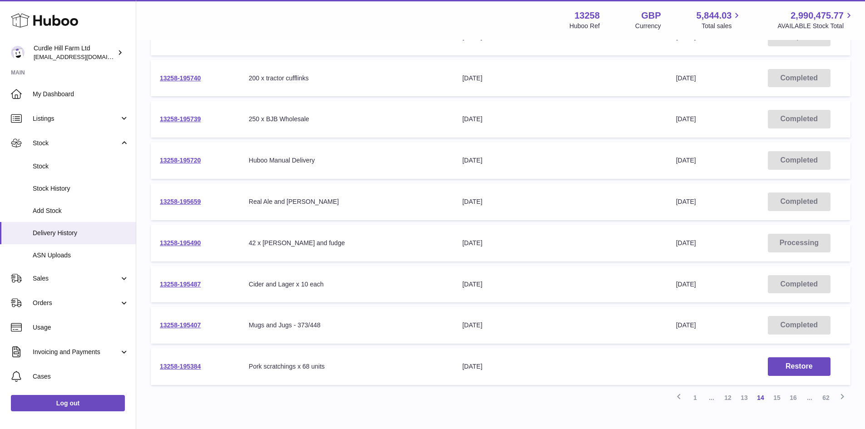
scroll to position [223, 0]
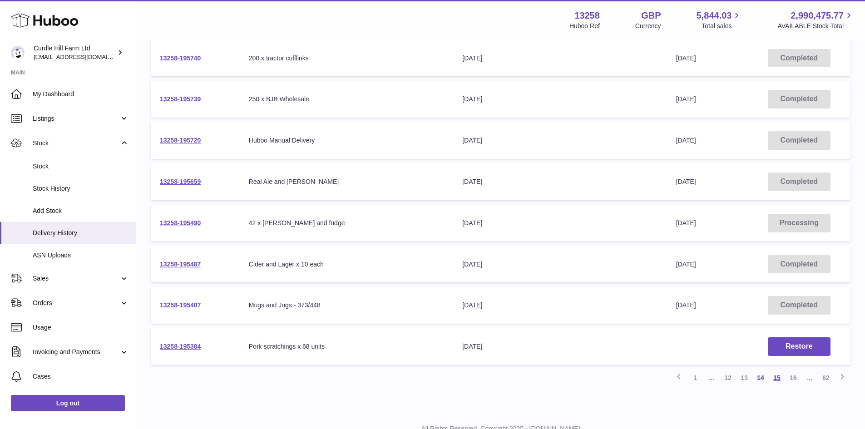
click at [782, 378] on link "15" at bounding box center [777, 378] width 16 height 16
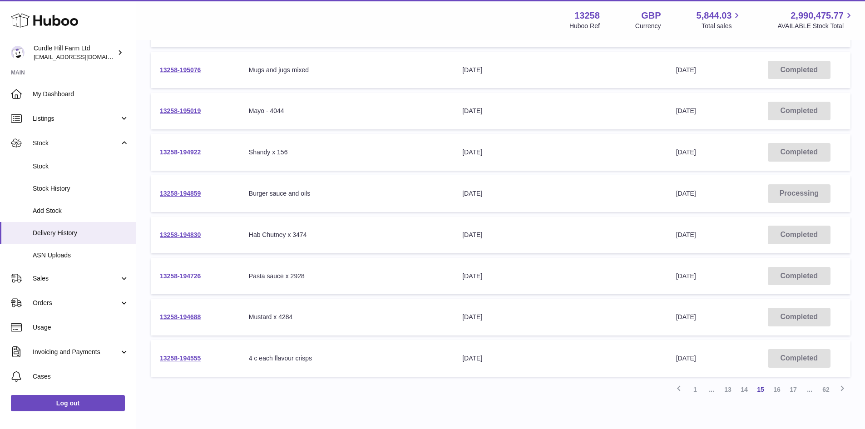
scroll to position [223, 0]
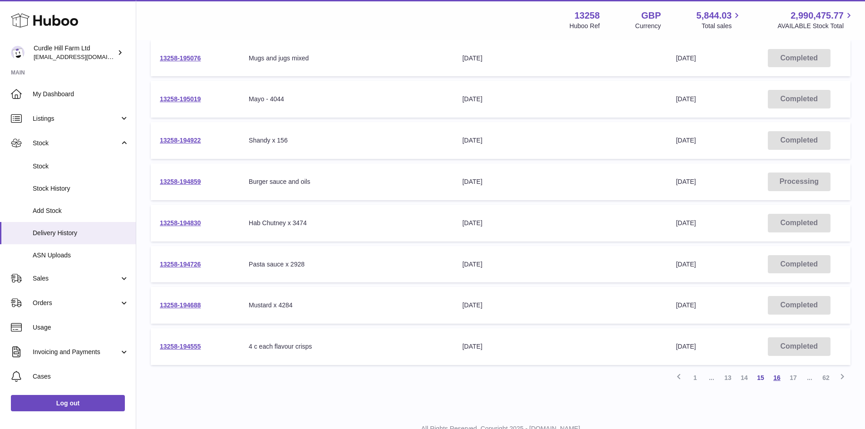
click at [782, 378] on link "16" at bounding box center [777, 378] width 16 height 16
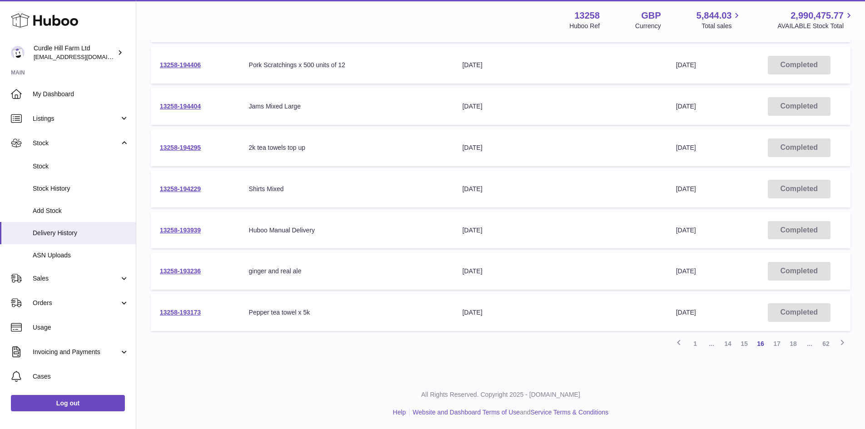
scroll to position [258, 0]
click at [777, 343] on link "17" at bounding box center [777, 342] width 16 height 16
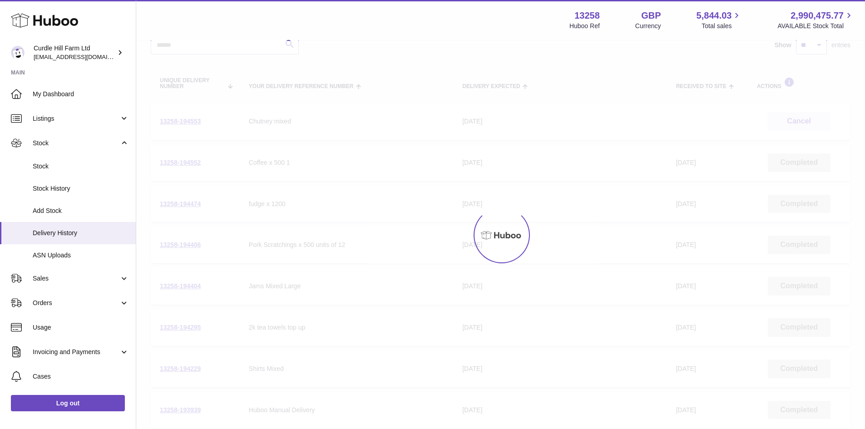
scroll to position [41, 0]
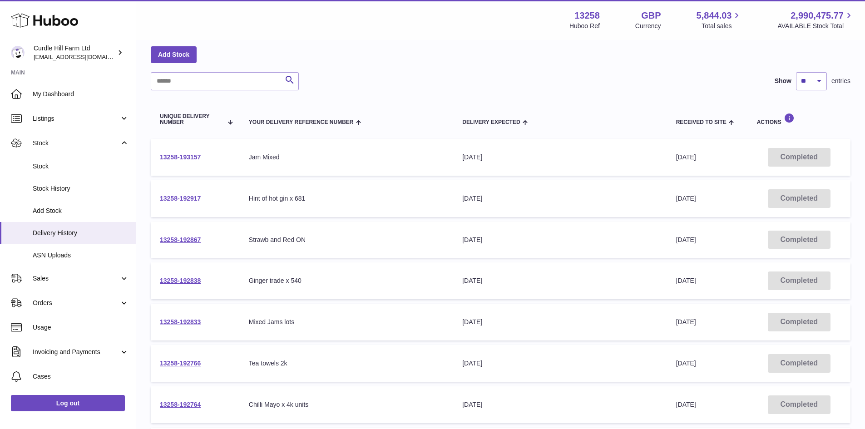
click at [189, 195] on link "13258-192917" at bounding box center [180, 198] width 41 height 7
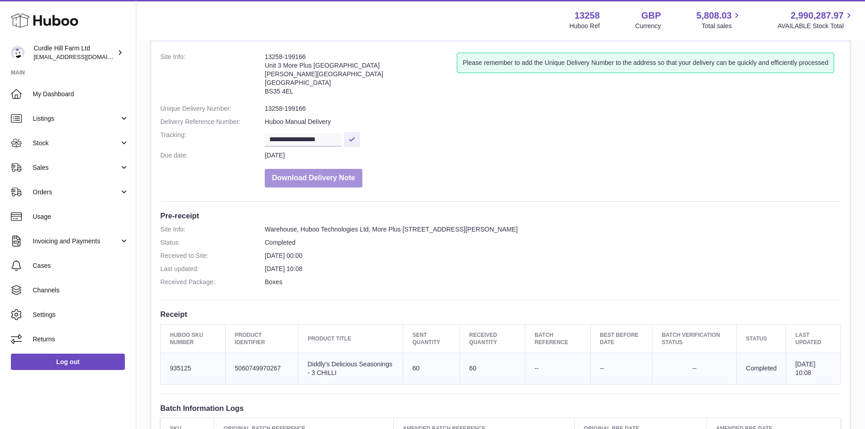
scroll to position [91, 0]
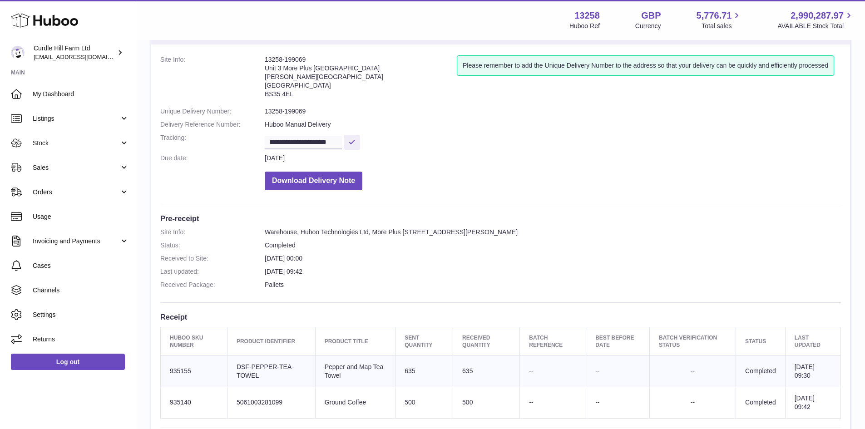
scroll to position [182, 0]
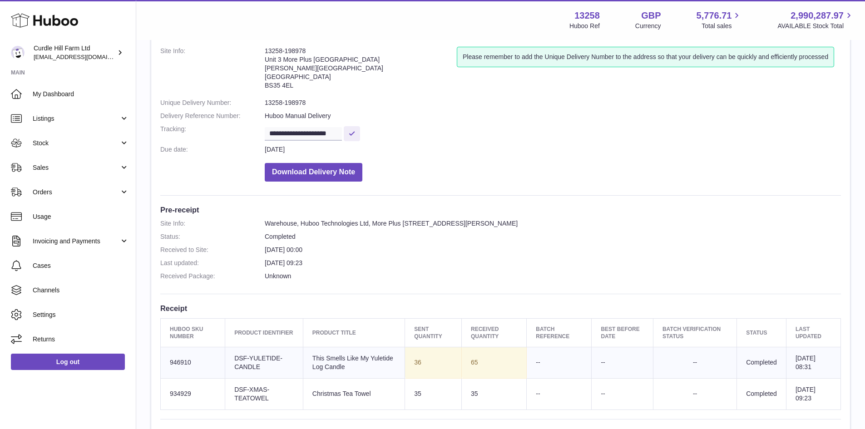
scroll to position [136, 0]
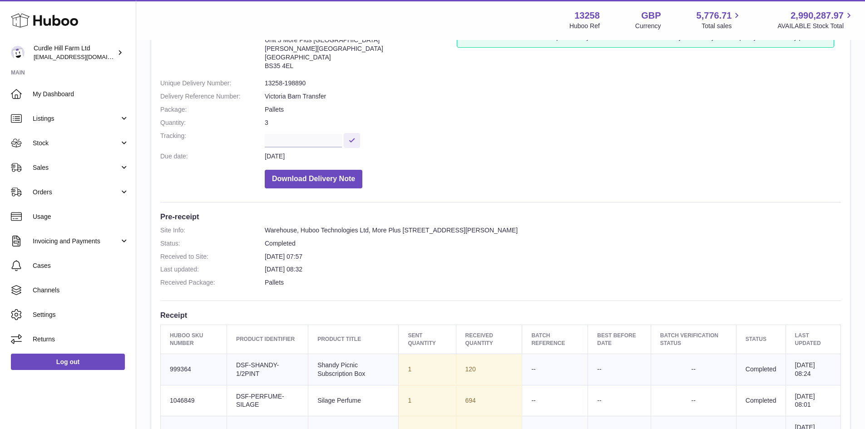
scroll to position [227, 0]
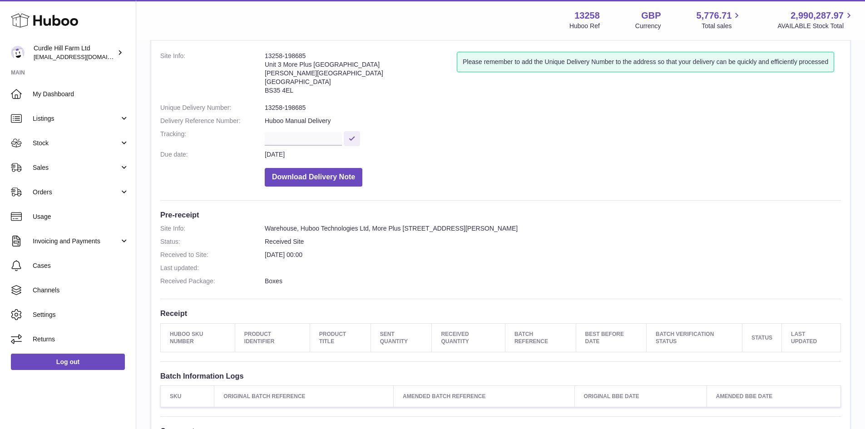
scroll to position [136, 0]
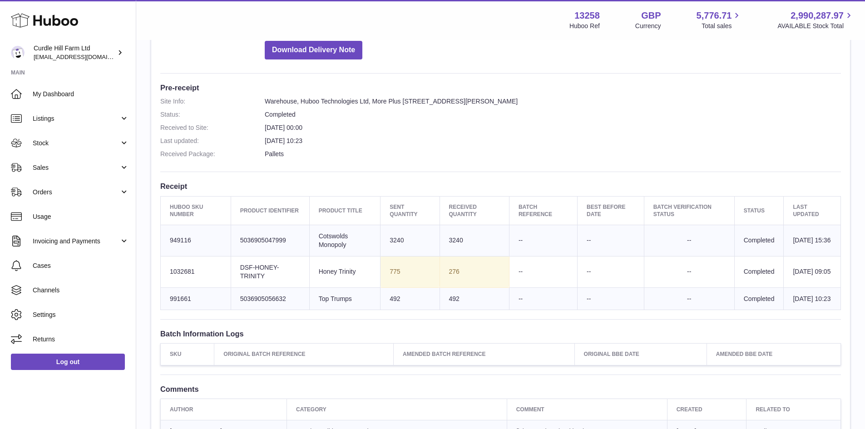
scroll to position [182, 0]
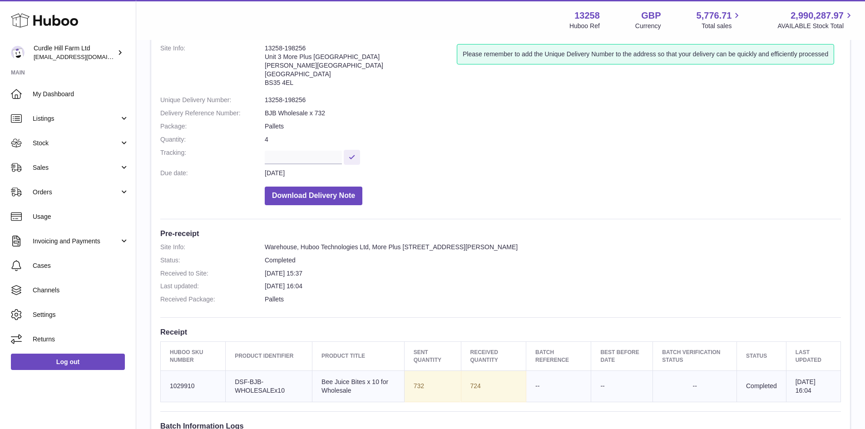
scroll to position [182, 0]
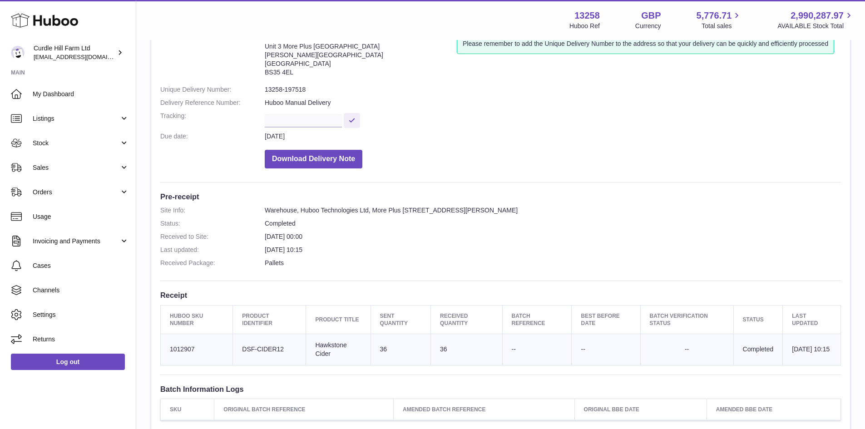
scroll to position [136, 0]
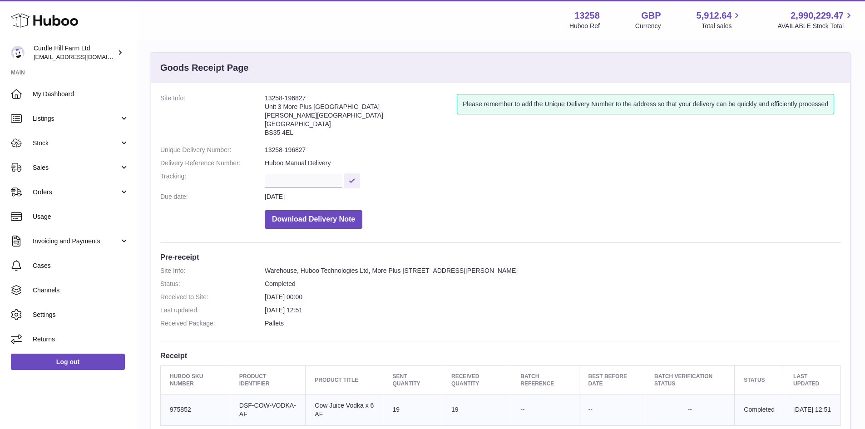
scroll to position [251, 0]
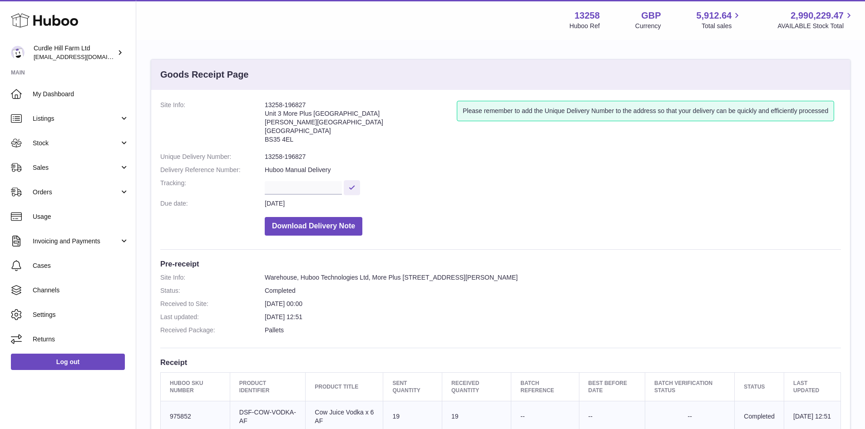
scroll to position [182, 0]
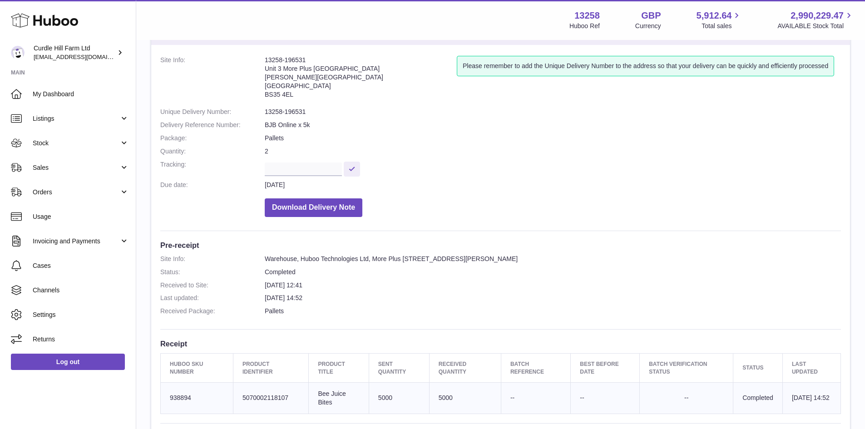
scroll to position [45, 0]
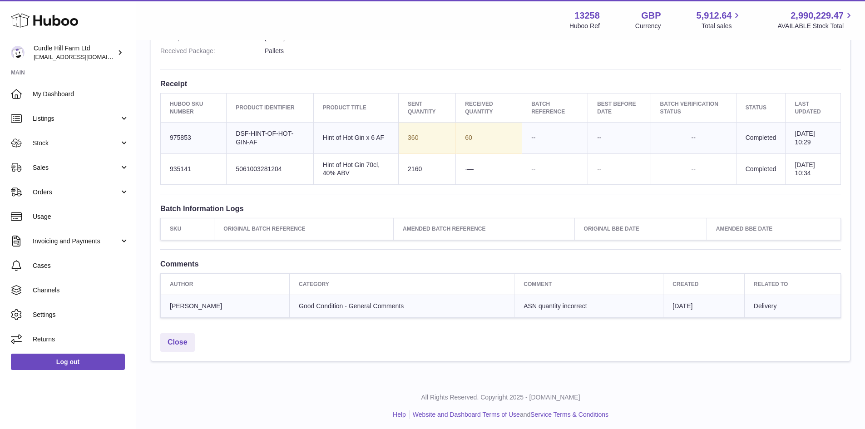
scroll to position [308, 0]
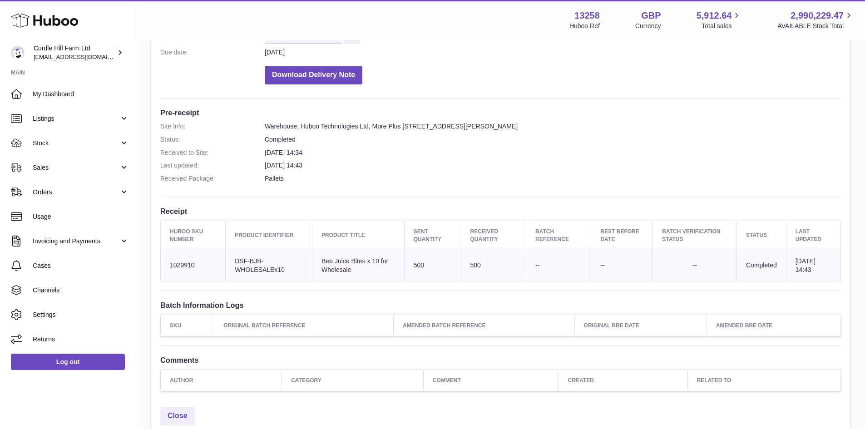
scroll to position [182, 0]
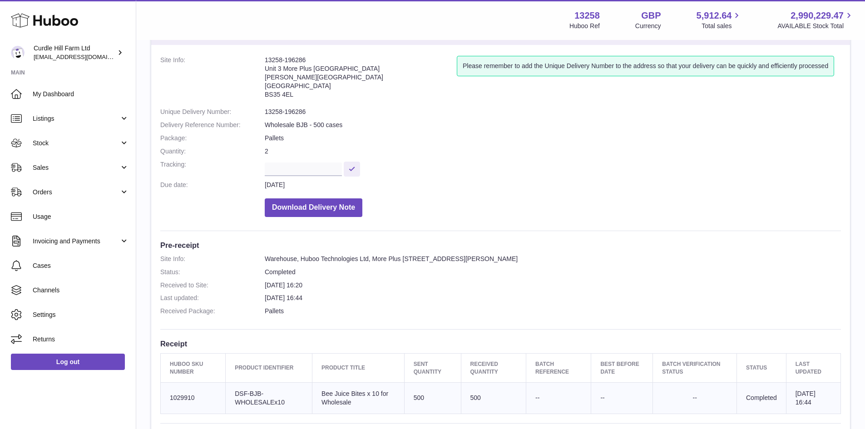
scroll to position [136, 0]
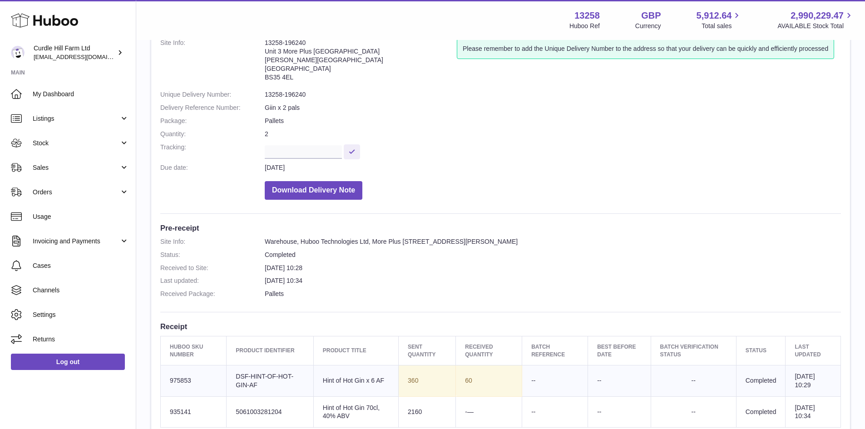
scroll to position [182, 0]
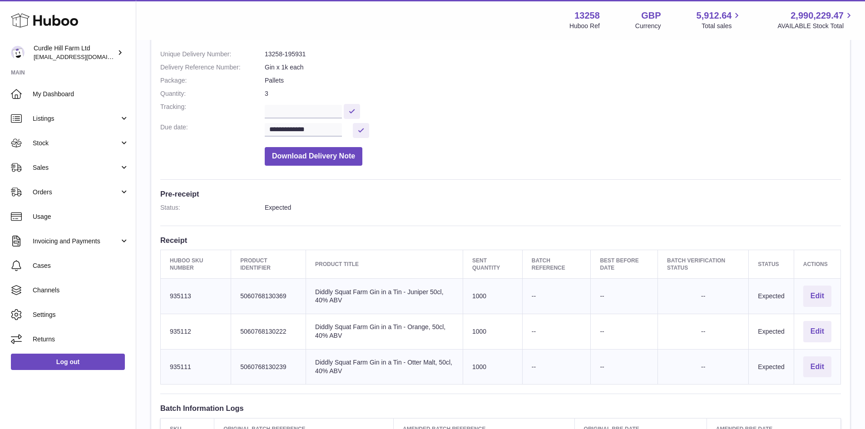
scroll to position [182, 0]
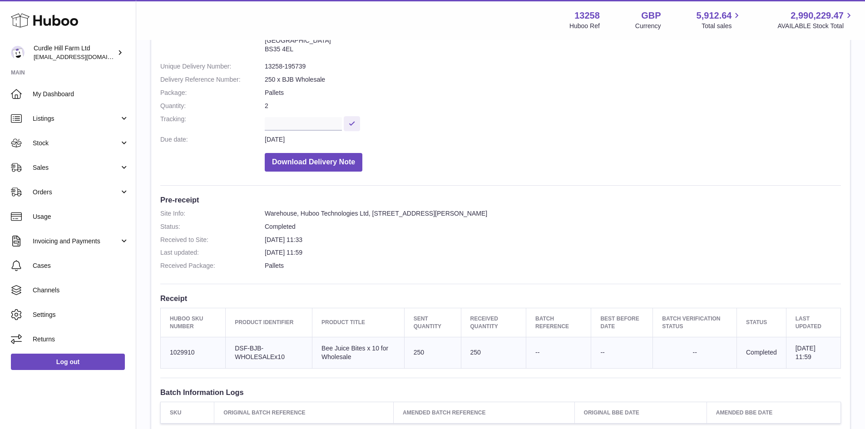
scroll to position [91, 0]
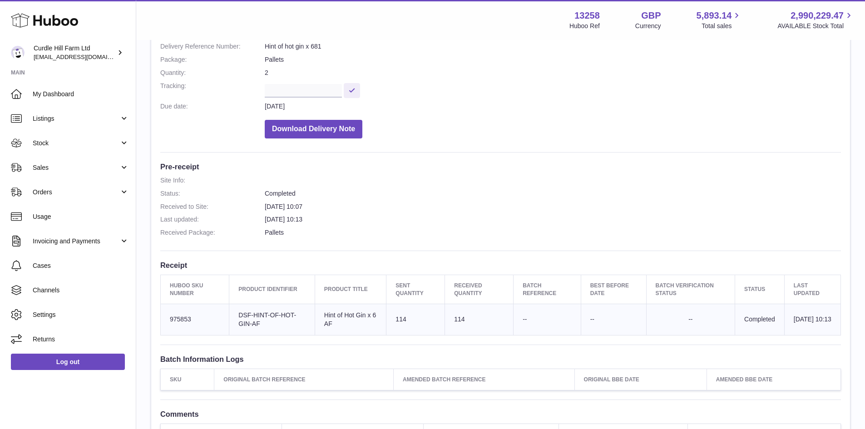
scroll to position [136, 0]
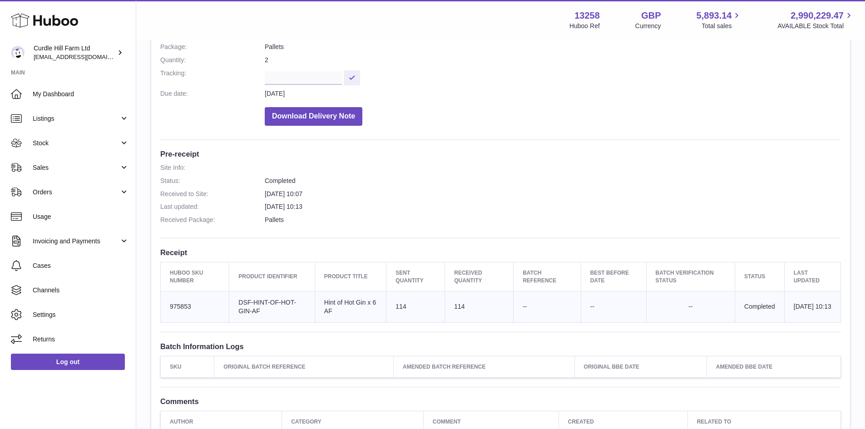
click at [531, 156] on h3 "Pre-receipt" at bounding box center [500, 154] width 681 height 10
